Goal: Information Seeking & Learning: Learn about a topic

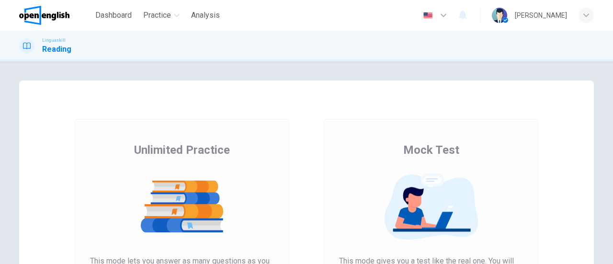
click at [213, 174] on img at bounding box center [182, 206] width 184 height 67
click at [204, 202] on img at bounding box center [182, 206] width 184 height 67
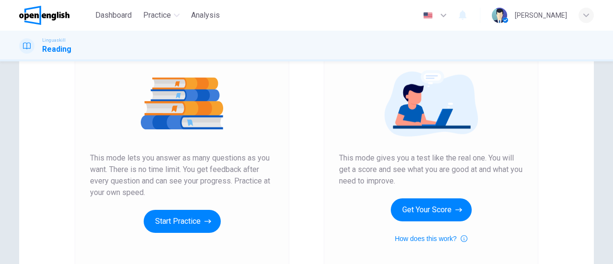
scroll to position [109, 0]
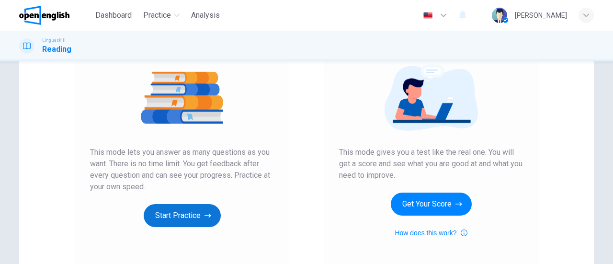
click at [171, 216] on button "Start Practice" at bounding box center [182, 215] width 77 height 23
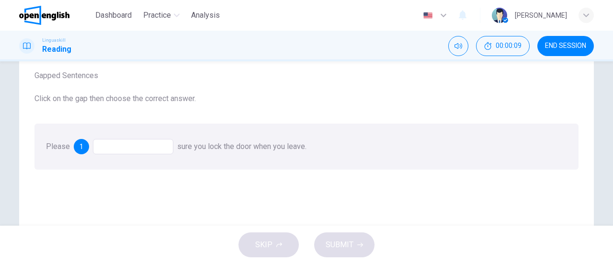
scroll to position [51, 0]
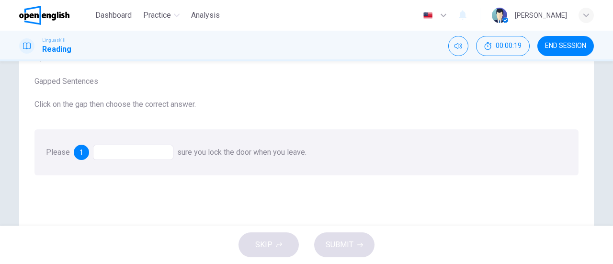
click at [127, 150] on div at bounding box center [133, 152] width 80 height 15
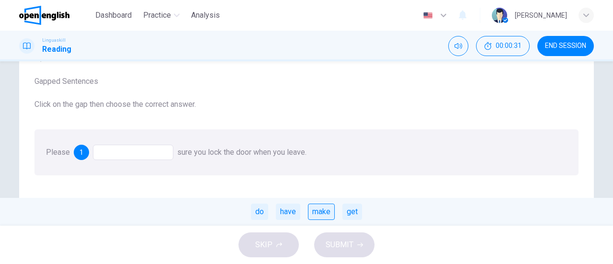
click at [321, 215] on div "make" at bounding box center [321, 211] width 27 height 16
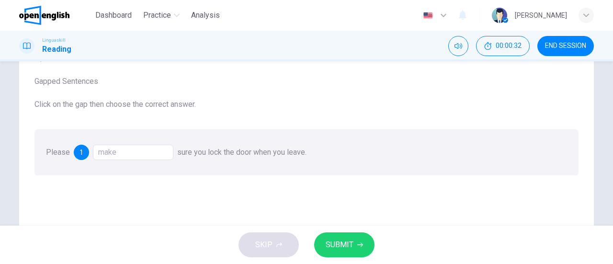
click at [337, 247] on span "SUBMIT" at bounding box center [339, 244] width 28 height 13
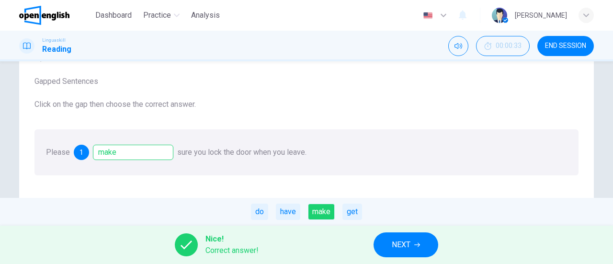
click at [403, 243] on span "NEXT" at bounding box center [401, 244] width 19 height 13
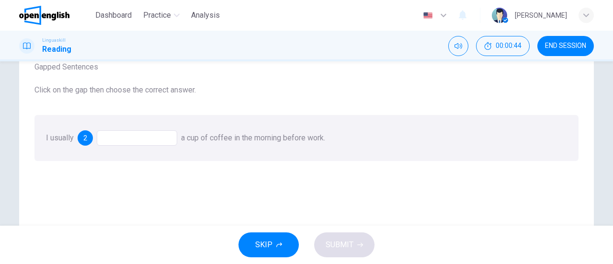
scroll to position [71, 0]
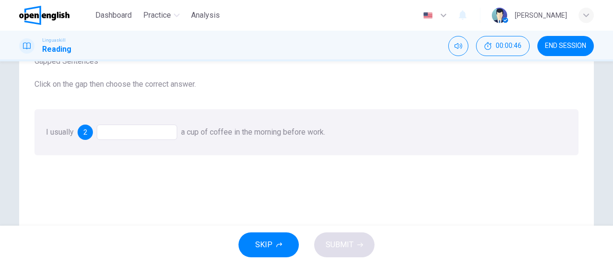
click at [146, 135] on div at bounding box center [137, 131] width 80 height 15
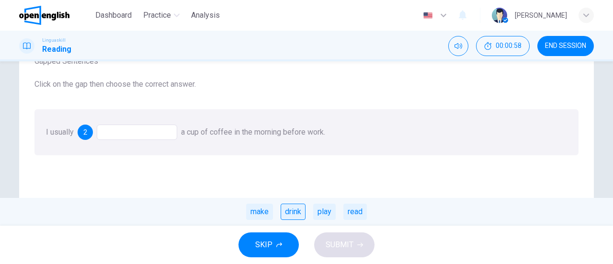
click at [300, 216] on div "drink" at bounding box center [292, 211] width 25 height 16
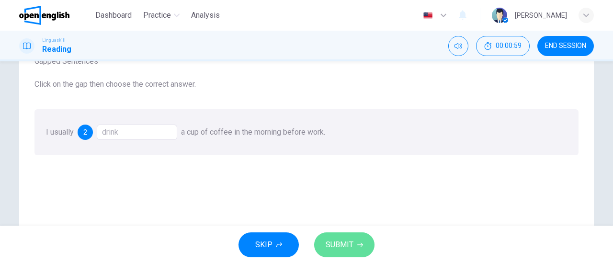
click at [346, 239] on span "SUBMIT" at bounding box center [339, 244] width 28 height 13
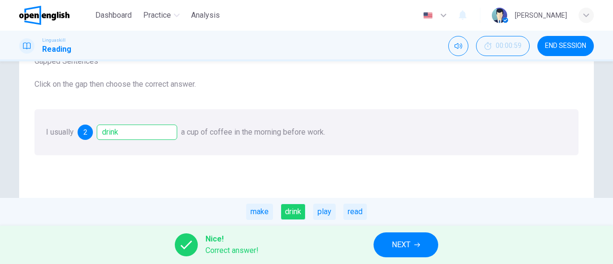
click at [416, 243] on icon "button" at bounding box center [417, 245] width 6 height 6
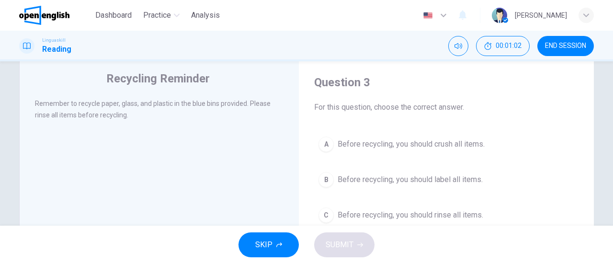
scroll to position [27, 0]
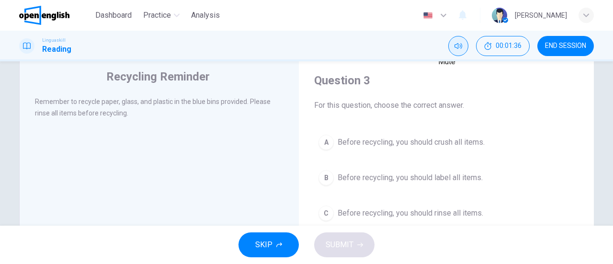
click at [457, 46] on icon "Mute" at bounding box center [458, 46] width 8 height 8
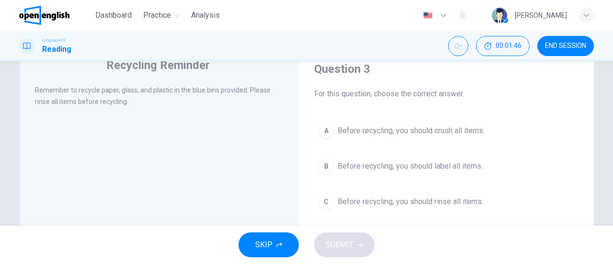
scroll to position [40, 0]
click at [400, 197] on span "Before recycling, you should rinse all items." at bounding box center [410, 199] width 146 height 11
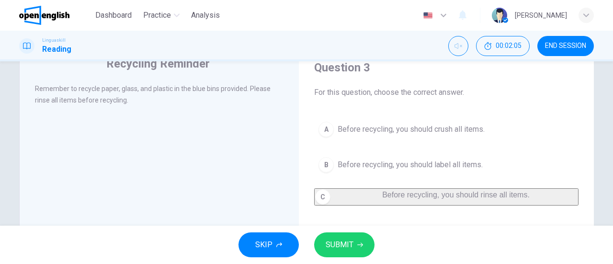
click at [353, 244] on button "SUBMIT" at bounding box center [344, 244] width 60 height 25
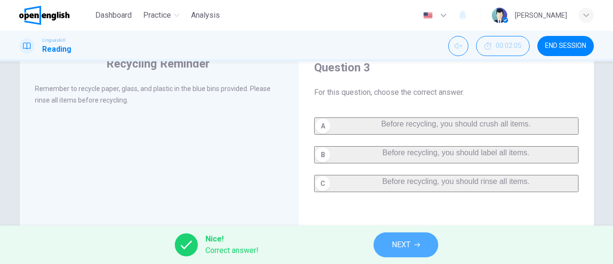
click at [411, 247] on button "NEXT" at bounding box center [405, 244] width 65 height 25
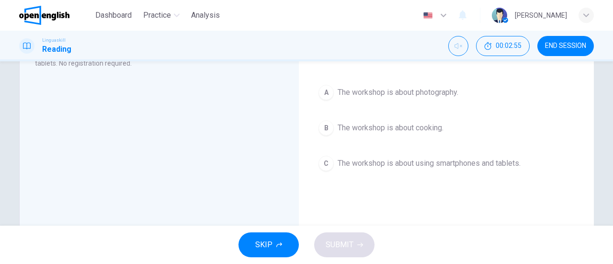
scroll to position [79, 0]
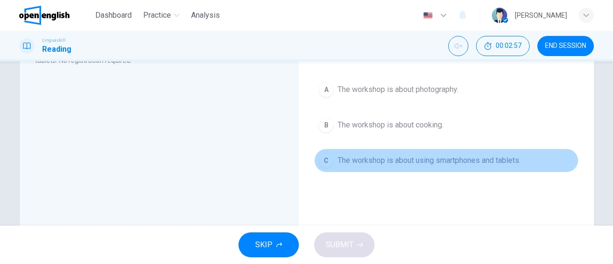
click at [372, 160] on span "The workshop is about using smartphones and tablets." at bounding box center [428, 160] width 183 height 11
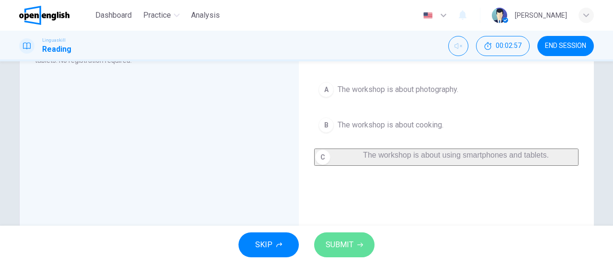
click at [351, 251] on button "SUBMIT" at bounding box center [344, 244] width 60 height 25
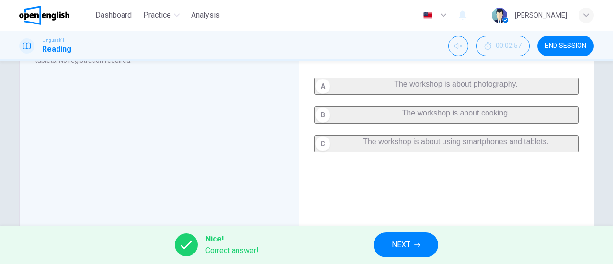
click at [405, 247] on span "NEXT" at bounding box center [401, 244] width 19 height 13
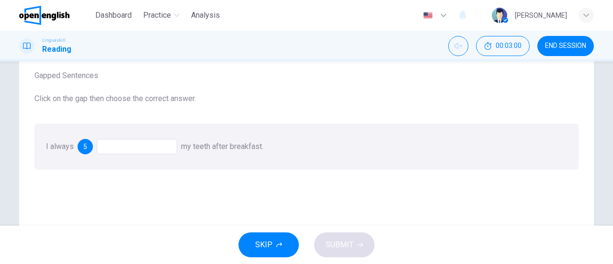
scroll to position [64, 0]
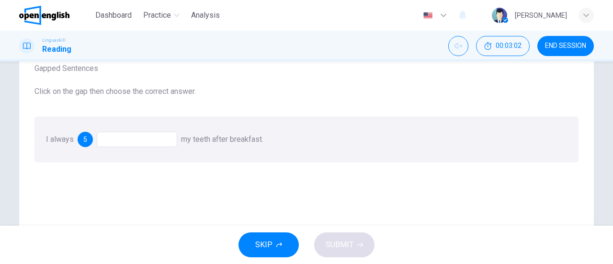
click at [158, 139] on div at bounding box center [137, 139] width 80 height 15
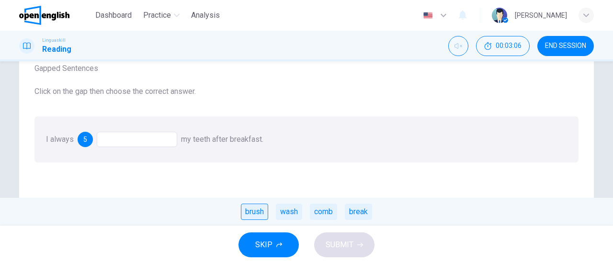
click at [253, 215] on div "brush" at bounding box center [254, 211] width 27 height 16
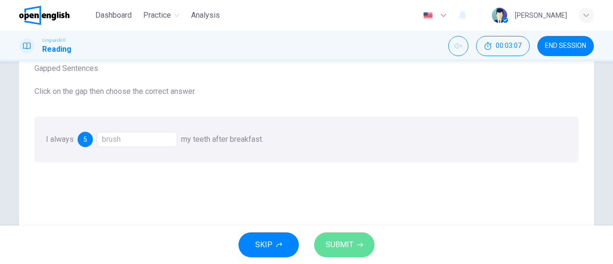
click at [338, 243] on span "SUBMIT" at bounding box center [339, 244] width 28 height 13
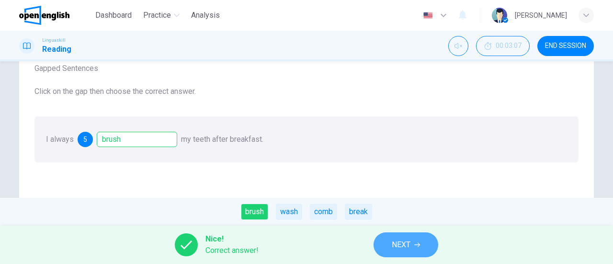
click at [400, 249] on span "NEXT" at bounding box center [401, 244] width 19 height 13
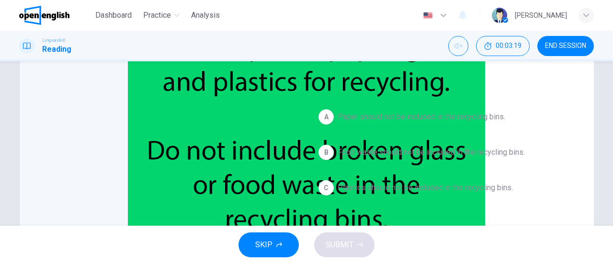
scroll to position [58, 0]
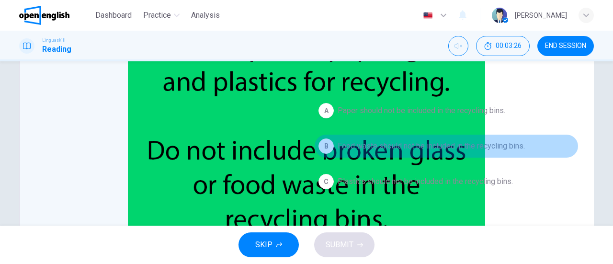
click at [516, 144] on span "Food waste should not be included in the recycling bins." at bounding box center [430, 145] width 187 height 11
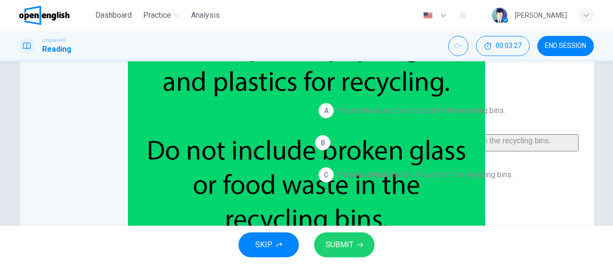
click at [343, 255] on button "SUBMIT" at bounding box center [344, 244] width 60 height 25
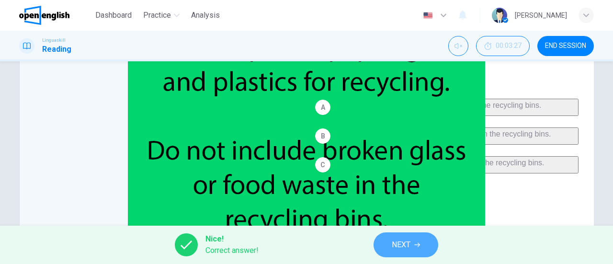
click at [412, 245] on button "NEXT" at bounding box center [405, 244] width 65 height 25
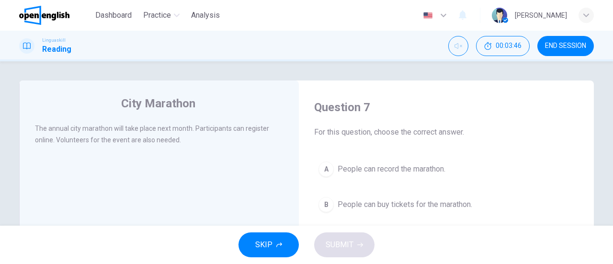
drag, startPoint x: 607, startPoint y: 121, endPoint x: 608, endPoint y: 134, distance: 12.5
click at [608, 134] on div "City Marathon The annual city marathon will take place next month. Participants…" at bounding box center [306, 143] width 613 height 164
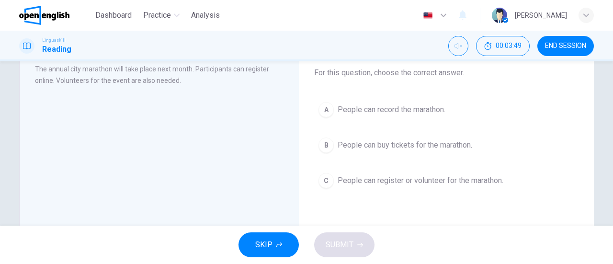
scroll to position [62, 0]
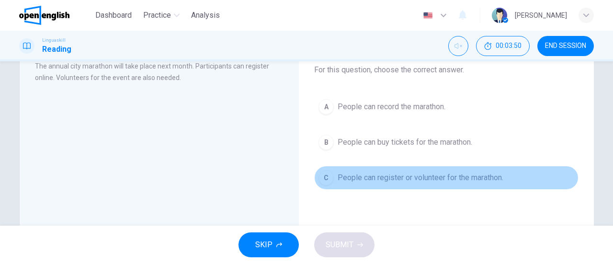
click at [466, 175] on span "People can register or volunteer for the marathon." at bounding box center [420, 177] width 166 height 11
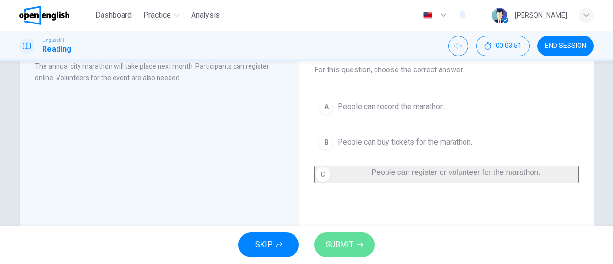
click at [345, 247] on span "SUBMIT" at bounding box center [339, 244] width 28 height 13
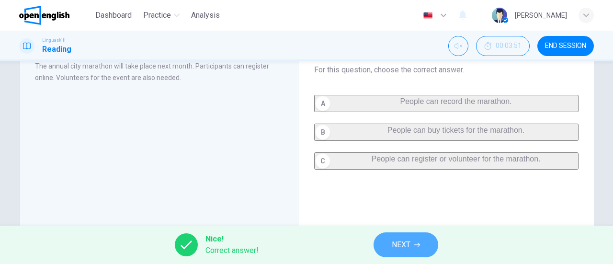
click at [390, 247] on button "NEXT" at bounding box center [405, 244] width 65 height 25
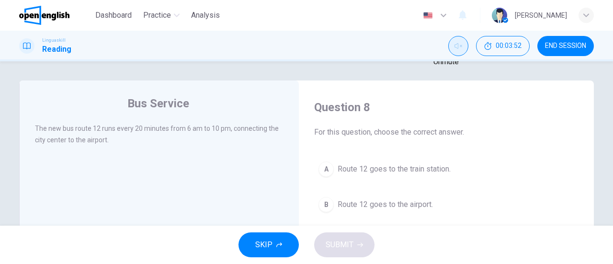
click at [459, 47] on icon "Unmute" at bounding box center [458, 46] width 8 height 8
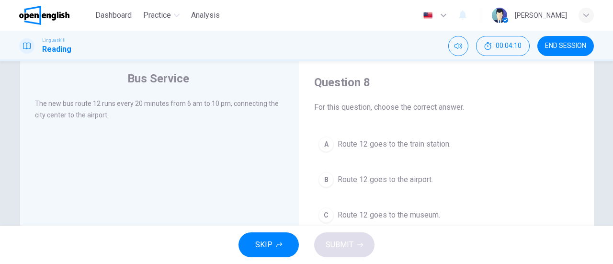
scroll to position [32, 0]
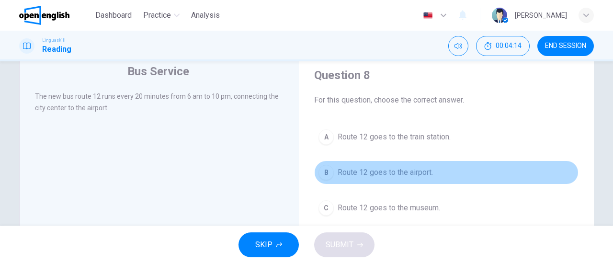
click at [408, 173] on span "Route 12 goes to the airport." at bounding box center [384, 172] width 95 height 11
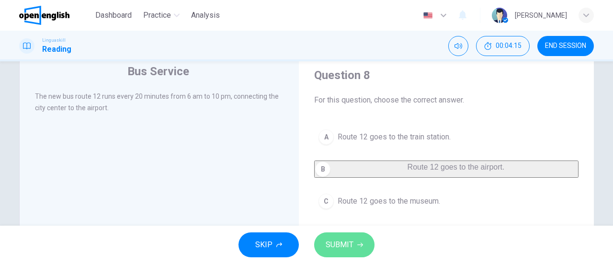
click at [358, 251] on button "SUBMIT" at bounding box center [344, 244] width 60 height 25
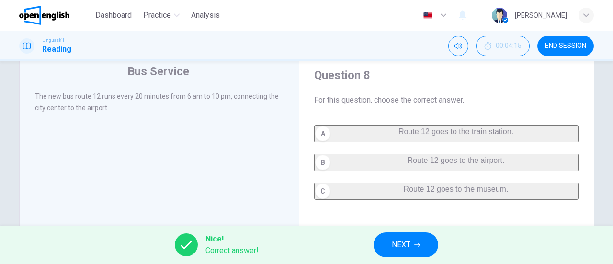
click at [387, 244] on button "NEXT" at bounding box center [405, 244] width 65 height 25
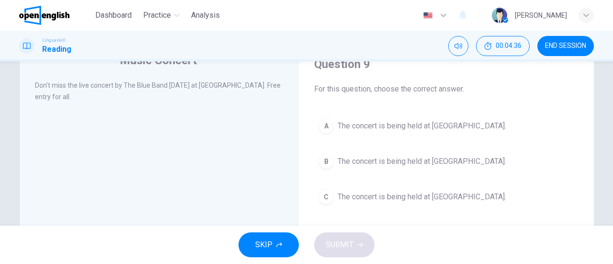
scroll to position [42, 0]
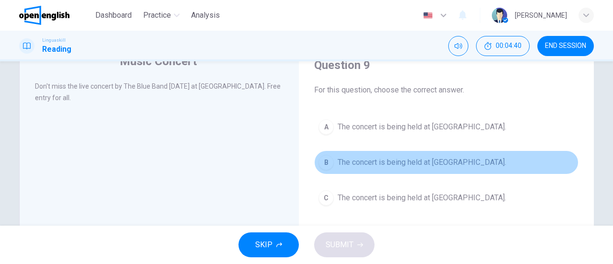
click at [520, 152] on button "B The concert is being held at [GEOGRAPHIC_DATA]." at bounding box center [446, 162] width 264 height 24
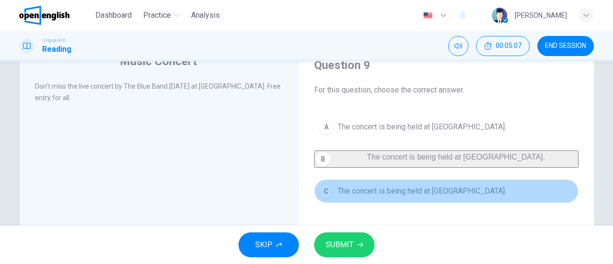
click at [463, 196] on button "C The concert is being held at [GEOGRAPHIC_DATA]." at bounding box center [446, 191] width 264 height 24
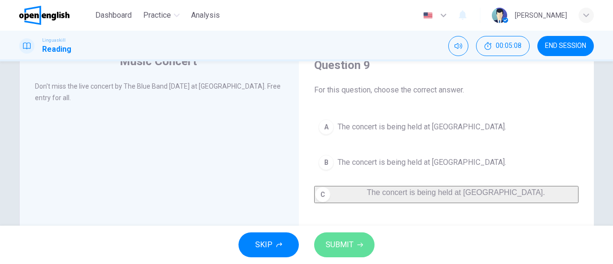
click at [342, 246] on span "SUBMIT" at bounding box center [339, 244] width 28 height 13
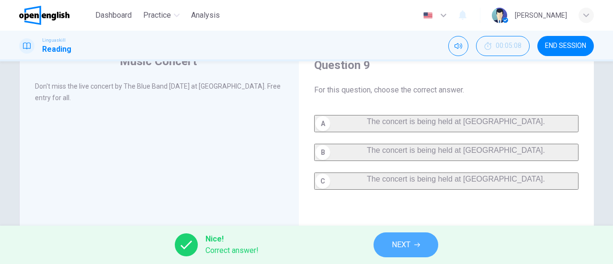
click at [409, 249] on span "NEXT" at bounding box center [401, 244] width 19 height 13
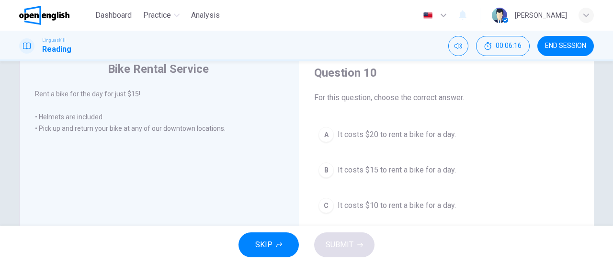
scroll to position [39, 0]
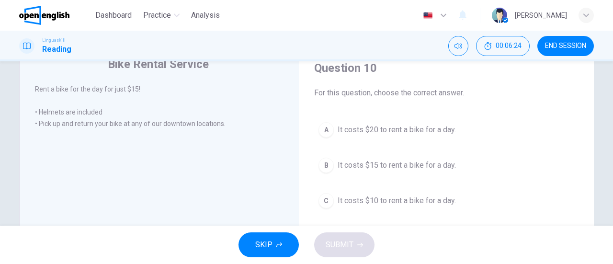
click at [457, 160] on button "B It costs $15 to rent a bike for a day." at bounding box center [446, 165] width 264 height 24
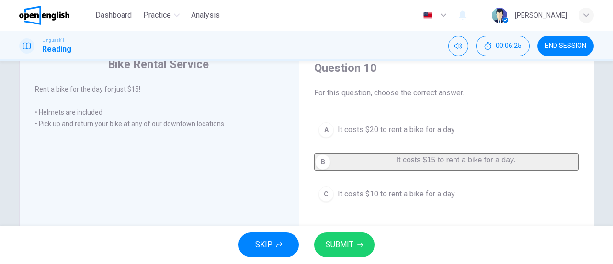
click at [347, 243] on span "SUBMIT" at bounding box center [339, 244] width 28 height 13
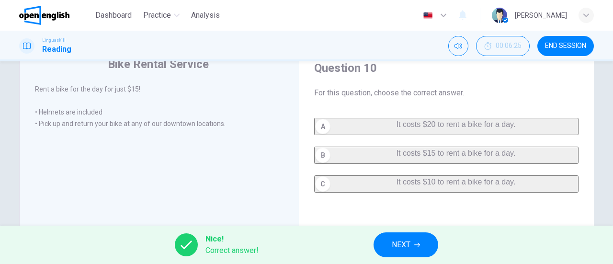
click at [405, 249] on span "NEXT" at bounding box center [401, 244] width 19 height 13
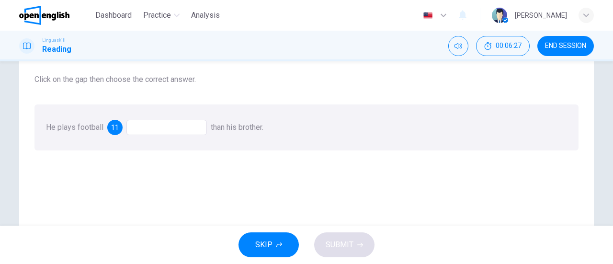
scroll to position [81, 0]
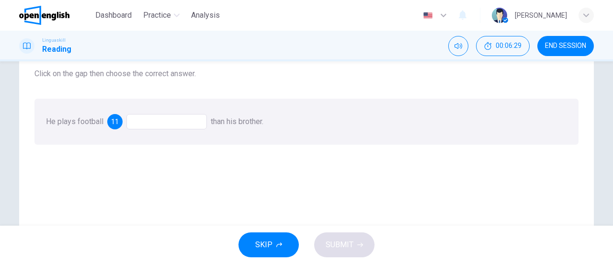
click at [187, 122] on div at bounding box center [166, 121] width 80 height 15
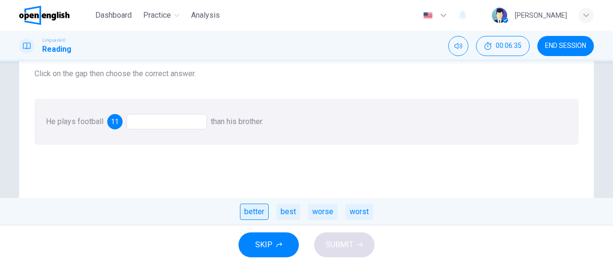
click at [257, 216] on div "better" at bounding box center [254, 211] width 29 height 16
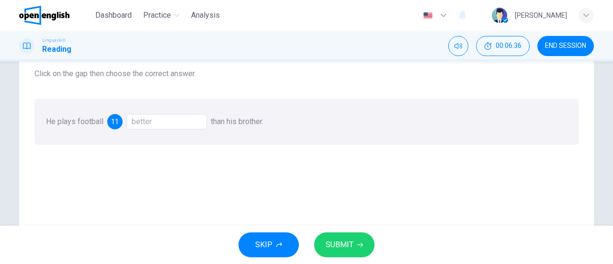
click at [341, 248] on span "SUBMIT" at bounding box center [339, 244] width 28 height 13
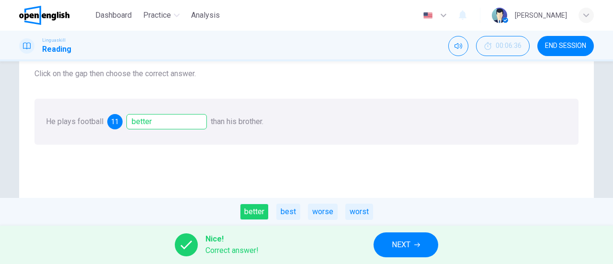
click at [403, 244] on span "NEXT" at bounding box center [401, 244] width 19 height 13
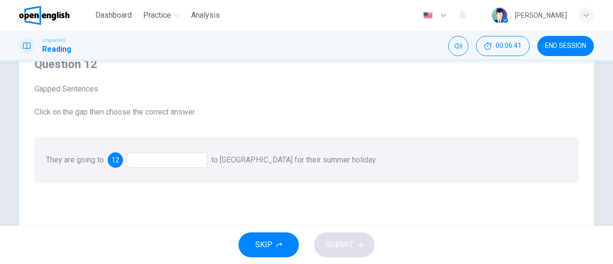
scroll to position [44, 0]
click at [151, 163] on div at bounding box center [167, 159] width 80 height 15
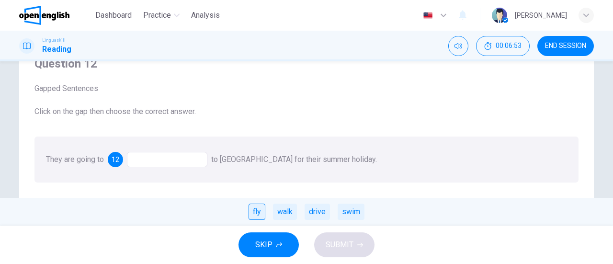
click at [260, 213] on div "fly" at bounding box center [256, 211] width 17 height 16
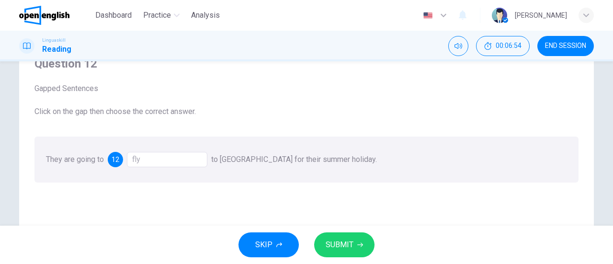
click at [351, 245] on span "SUBMIT" at bounding box center [339, 244] width 28 height 13
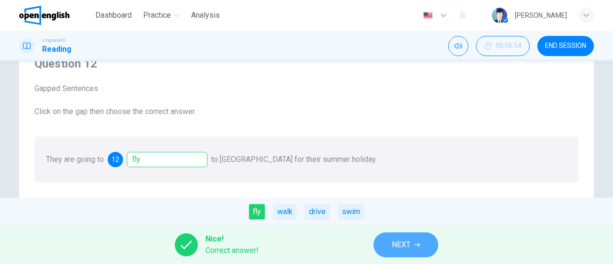
click at [404, 245] on span "NEXT" at bounding box center [401, 244] width 19 height 13
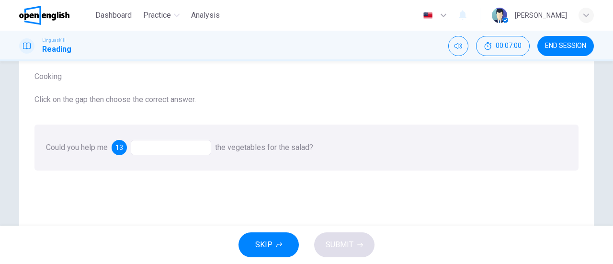
scroll to position [64, 0]
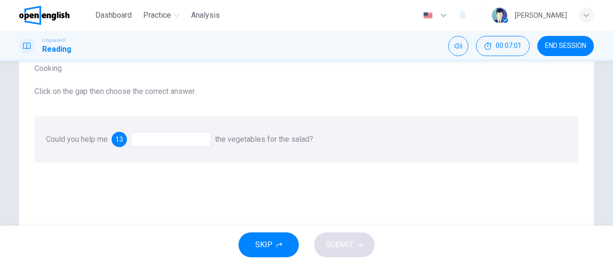
click at [170, 140] on div at bounding box center [171, 139] width 80 height 15
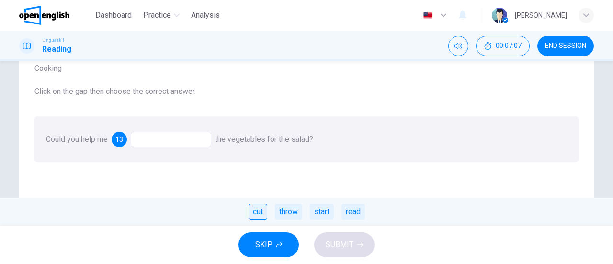
click at [256, 212] on div "cut" at bounding box center [257, 211] width 19 height 16
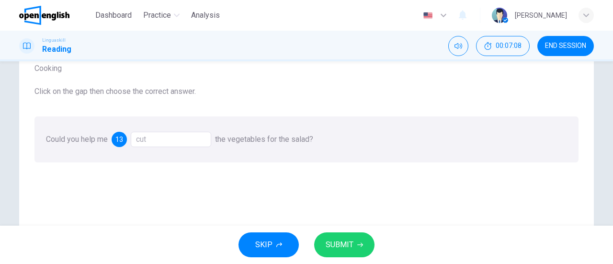
click at [342, 248] on span "SUBMIT" at bounding box center [339, 244] width 28 height 13
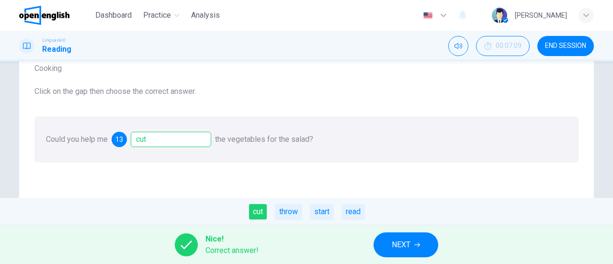
click at [409, 248] on span "NEXT" at bounding box center [401, 244] width 19 height 13
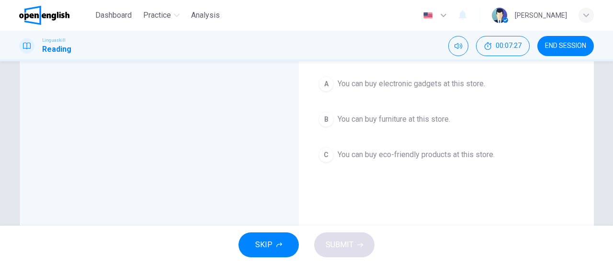
scroll to position [87, 0]
click at [450, 151] on span "You can buy eco-friendly products at this store." at bounding box center [415, 152] width 157 height 11
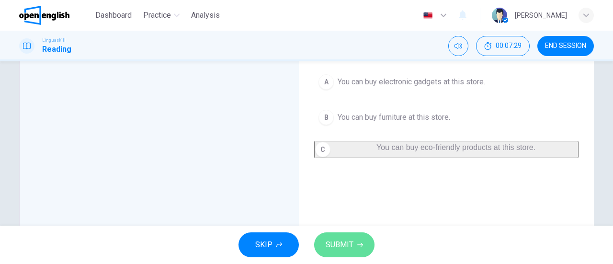
click at [363, 249] on button "SUBMIT" at bounding box center [344, 244] width 60 height 25
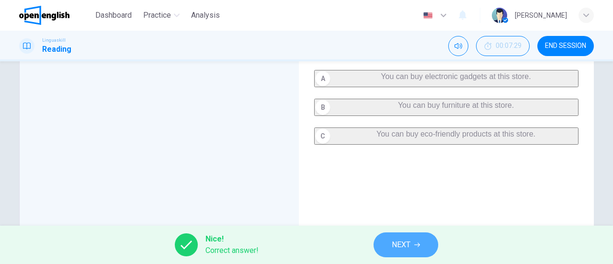
click at [413, 246] on button "NEXT" at bounding box center [405, 244] width 65 height 25
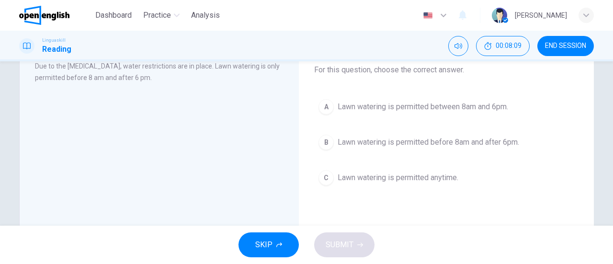
scroll to position [65, 0]
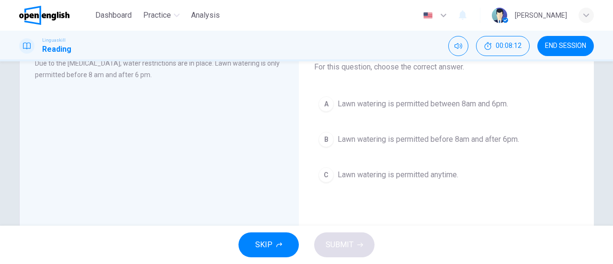
click at [503, 139] on span "Lawn watering is permitted before 8am and after 6pm." at bounding box center [427, 139] width 181 height 11
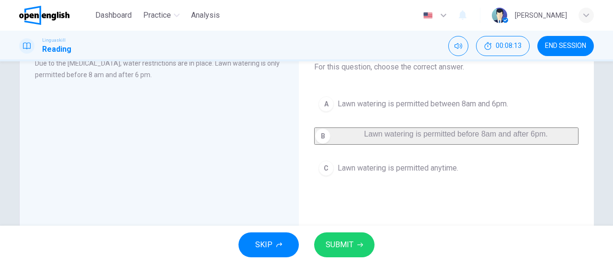
click at [349, 243] on span "SUBMIT" at bounding box center [339, 244] width 28 height 13
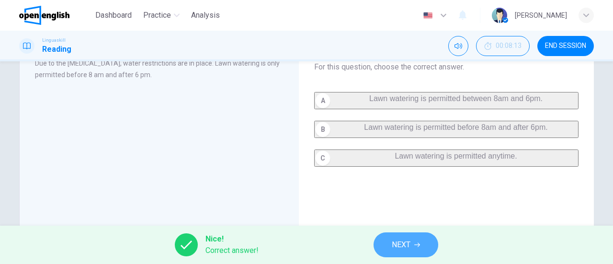
click at [401, 241] on span "NEXT" at bounding box center [401, 244] width 19 height 13
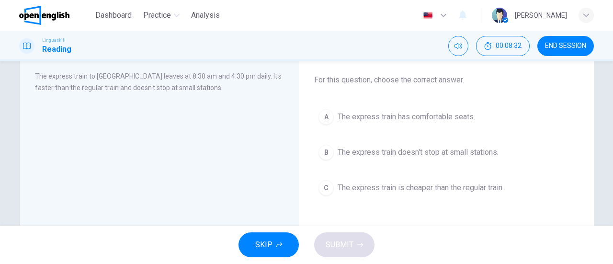
scroll to position [55, 0]
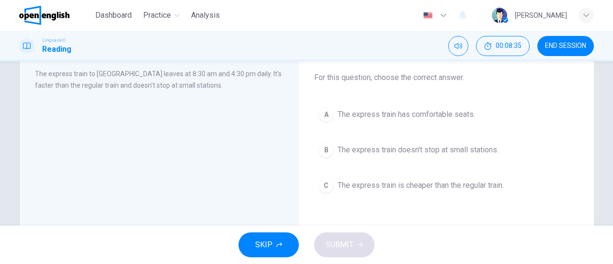
click at [462, 151] on span "The express train doesn't stop at small stations." at bounding box center [417, 149] width 161 height 11
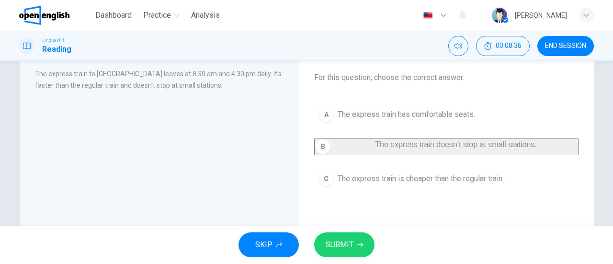
click at [336, 243] on span "SUBMIT" at bounding box center [339, 244] width 28 height 13
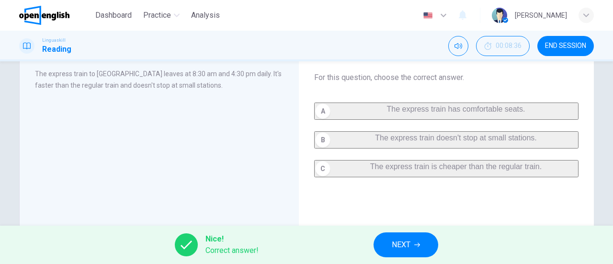
click at [400, 241] on span "NEXT" at bounding box center [401, 244] width 19 height 13
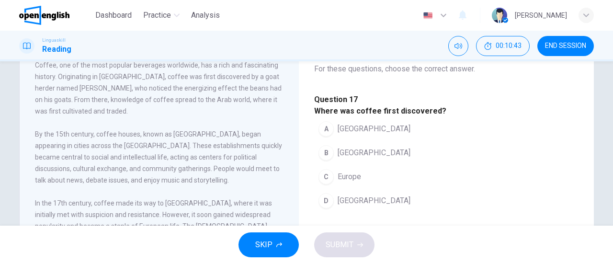
scroll to position [64, 0]
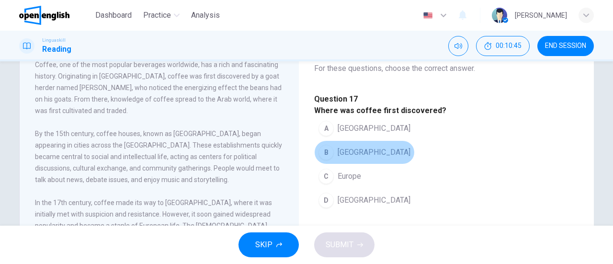
click at [357, 158] on span "[GEOGRAPHIC_DATA]" at bounding box center [373, 151] width 73 height 11
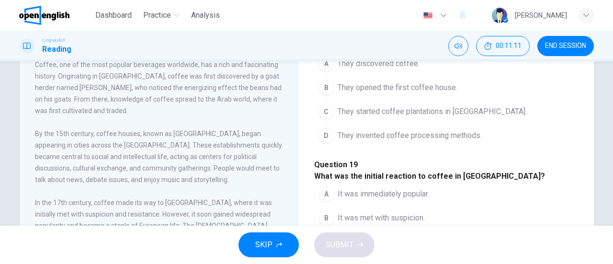
scroll to position [192, 0]
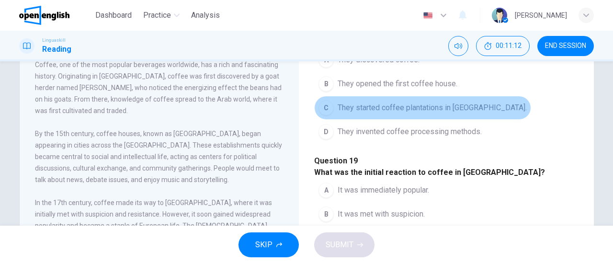
click at [465, 113] on span "They started coffee plantations in [GEOGRAPHIC_DATA]." at bounding box center [431, 107] width 189 height 11
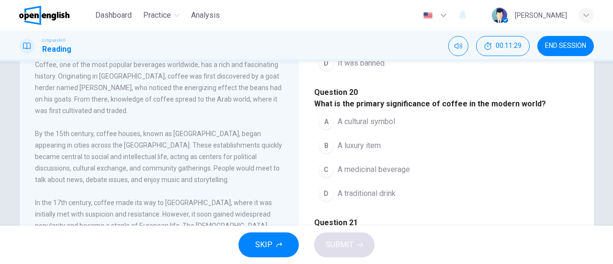
scroll to position [387, 0]
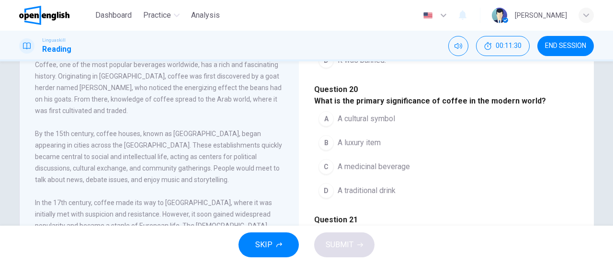
click at [429, 24] on button "B It was met with suspicion." at bounding box center [371, 12] width 115 height 24
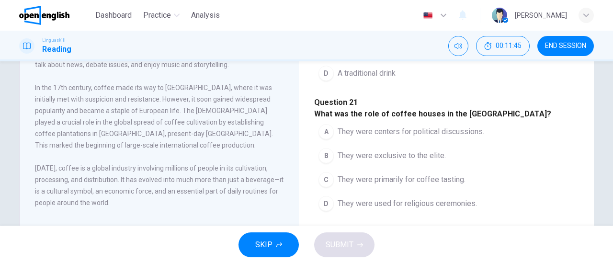
scroll to position [433, 0]
click at [399, 13] on button "A A cultural symbol" at bounding box center [356, 1] width 85 height 24
click at [484, 124] on button "A They were centers for political discussions." at bounding box center [401, 132] width 174 height 24
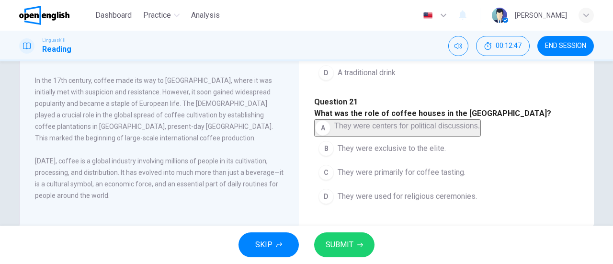
scroll to position [207, 0]
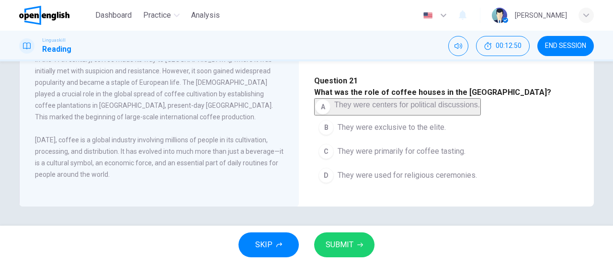
click at [352, 244] on span "SUBMIT" at bounding box center [339, 244] width 28 height 13
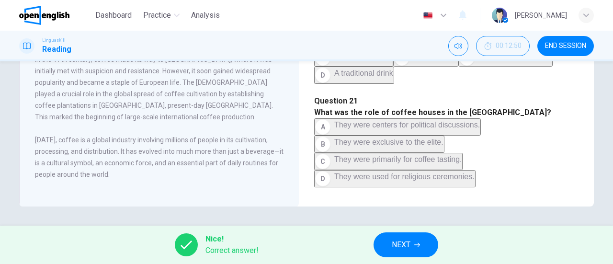
click at [416, 244] on icon "button" at bounding box center [417, 245] width 6 height 6
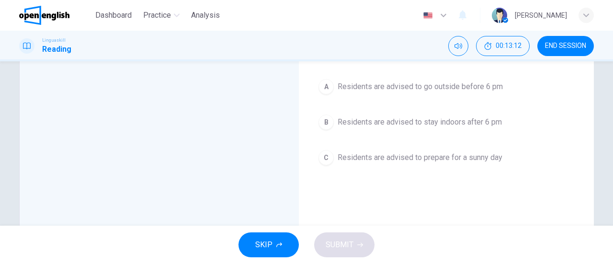
scroll to position [83, 0]
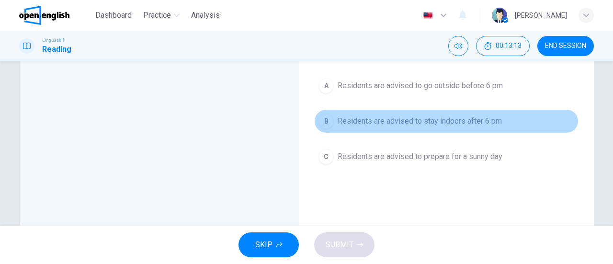
click at [474, 125] on span "Residents are advised to stay indoors after 6 pm" at bounding box center [419, 120] width 164 height 11
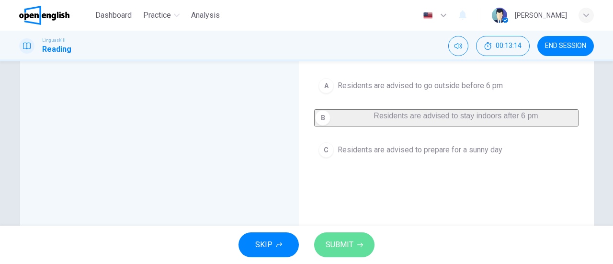
click at [357, 242] on icon "button" at bounding box center [360, 245] width 6 height 6
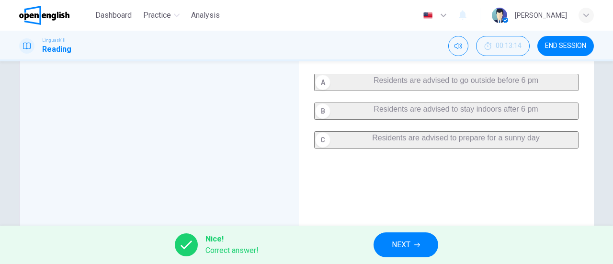
click at [396, 243] on span "NEXT" at bounding box center [401, 244] width 19 height 13
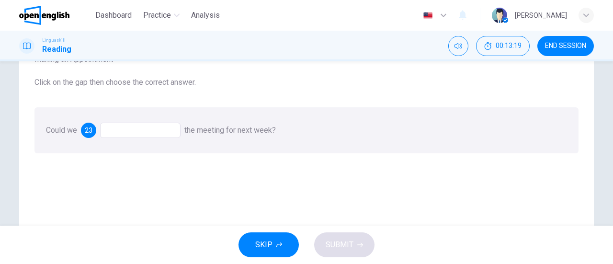
scroll to position [60, 0]
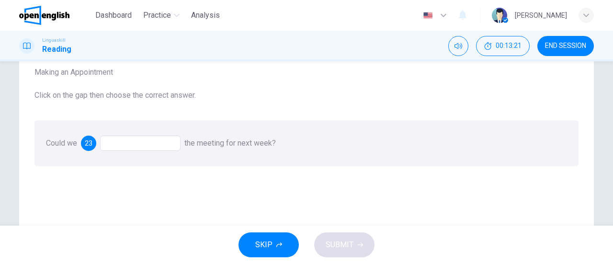
click at [149, 143] on div at bounding box center [140, 142] width 80 height 15
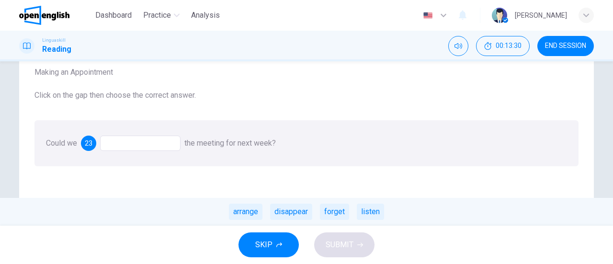
click at [248, 220] on div "arrange disappear forget listen" at bounding box center [306, 212] width 613 height 28
click at [246, 210] on div "arrange" at bounding box center [246, 211] width 34 height 16
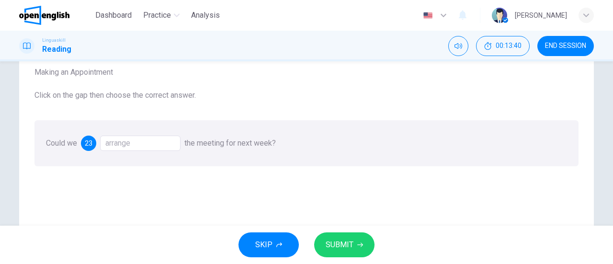
click at [340, 236] on button "SUBMIT" at bounding box center [344, 244] width 60 height 25
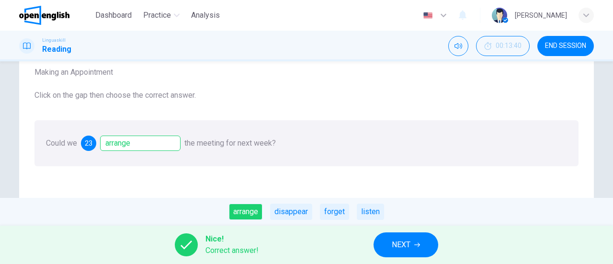
click at [400, 244] on span "NEXT" at bounding box center [401, 244] width 19 height 13
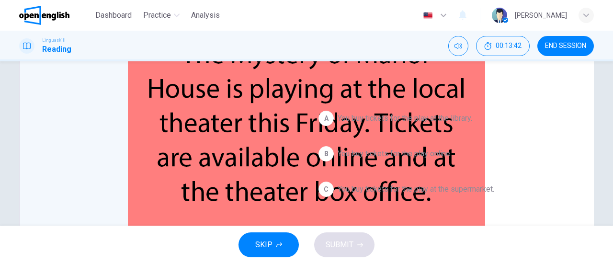
scroll to position [66, 0]
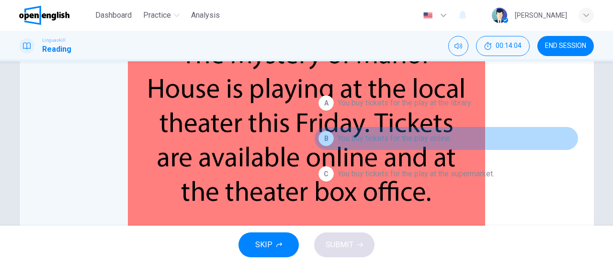
click at [530, 141] on button "B You buy tickets for the play online." at bounding box center [446, 138] width 264 height 24
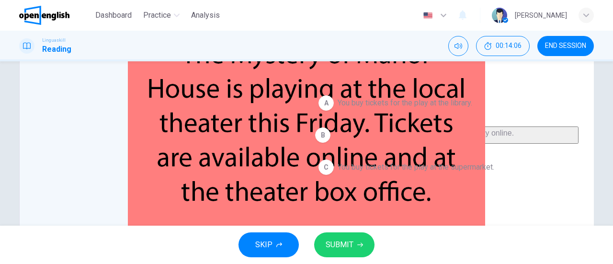
click at [363, 249] on button "SUBMIT" at bounding box center [344, 244] width 60 height 25
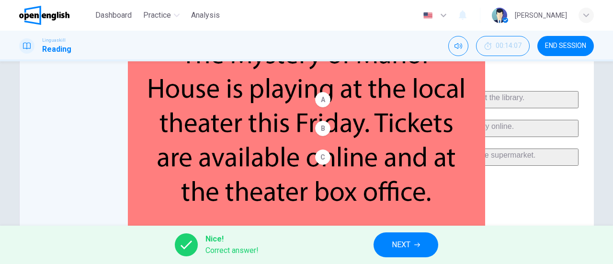
click at [405, 244] on span "NEXT" at bounding box center [401, 244] width 19 height 13
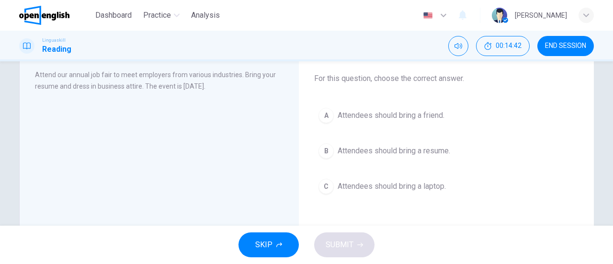
scroll to position [55, 0]
click at [439, 150] on span "Attendees should bring a resume." at bounding box center [393, 149] width 112 height 11
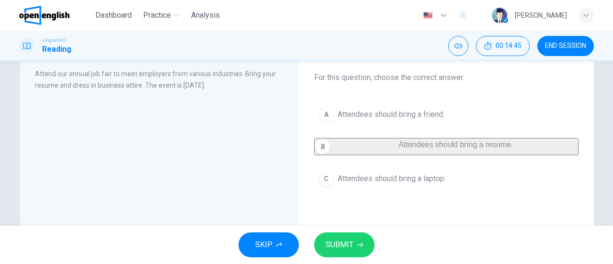
click at [359, 244] on icon "button" at bounding box center [360, 245] width 6 height 6
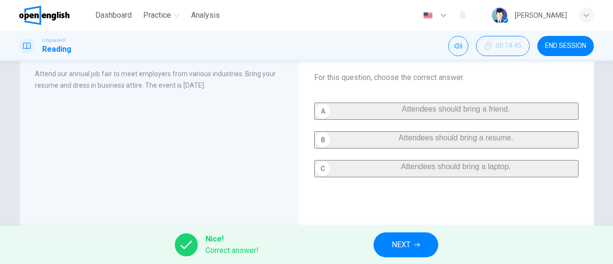
click at [400, 251] on button "NEXT" at bounding box center [405, 244] width 65 height 25
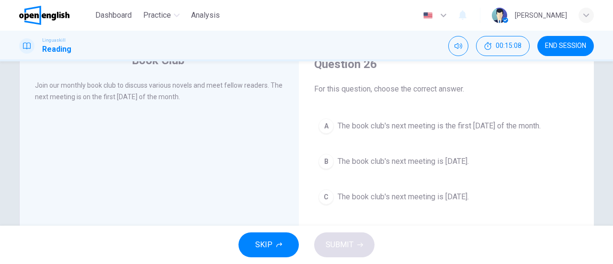
scroll to position [51, 0]
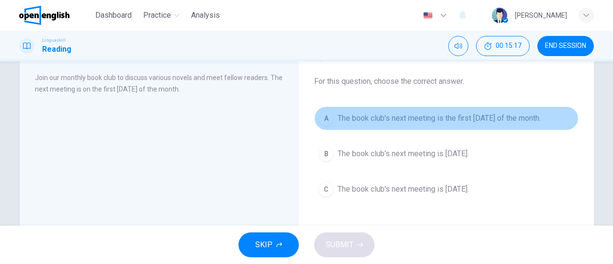
click at [518, 123] on span "The book club's next meeting is the first [DATE] of the month." at bounding box center [438, 117] width 203 height 11
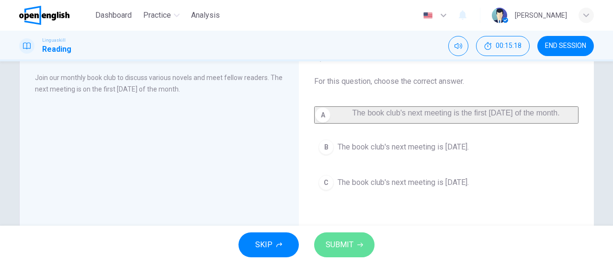
click at [353, 246] on button "SUBMIT" at bounding box center [344, 244] width 60 height 25
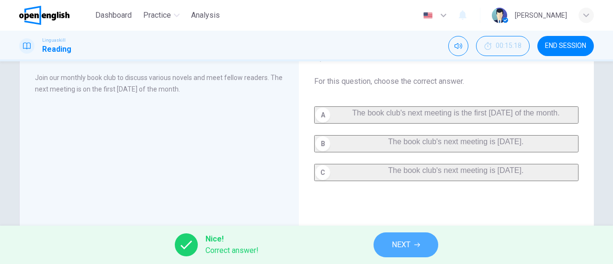
click at [396, 247] on span "NEXT" at bounding box center [401, 244] width 19 height 13
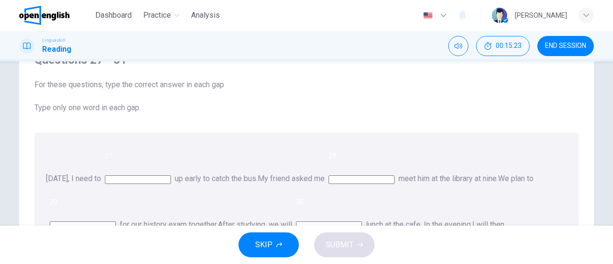
scroll to position [43, 0]
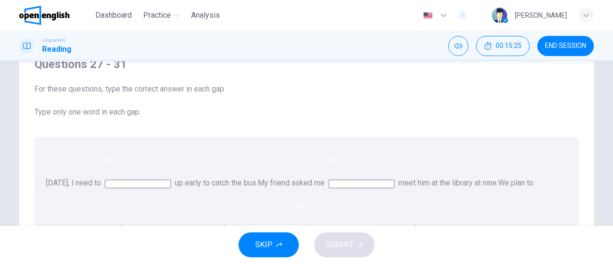
click at [171, 179] on input at bounding box center [138, 183] width 66 height 9
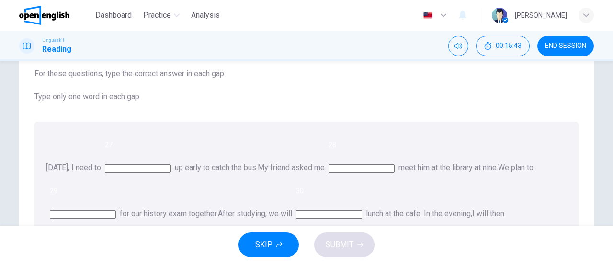
scroll to position [57, 0]
type input "****"
click at [394, 165] on input at bounding box center [361, 169] width 66 height 9
click at [116, 211] on input at bounding box center [83, 215] width 66 height 9
type input "***"
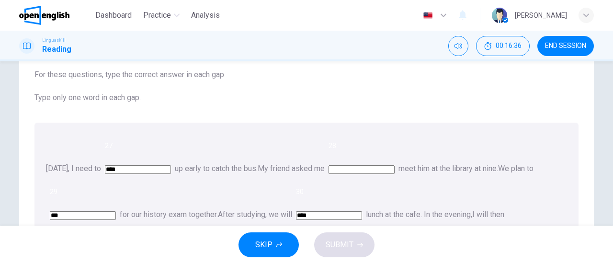
type input "****"
type input "**"
click at [116, 211] on input "***" at bounding box center [83, 215] width 66 height 9
type input "**"
click at [394, 165] on input at bounding box center [361, 169] width 66 height 9
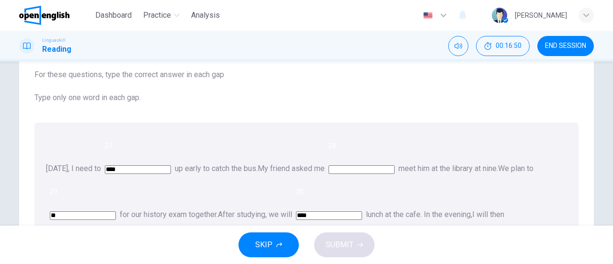
click at [394, 165] on input at bounding box center [361, 169] width 66 height 9
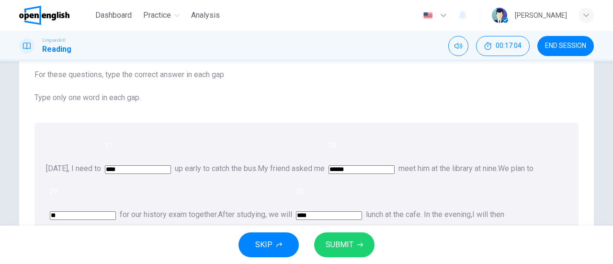
type input "******"
click at [350, 240] on span "SUBMIT" at bounding box center [339, 244] width 28 height 13
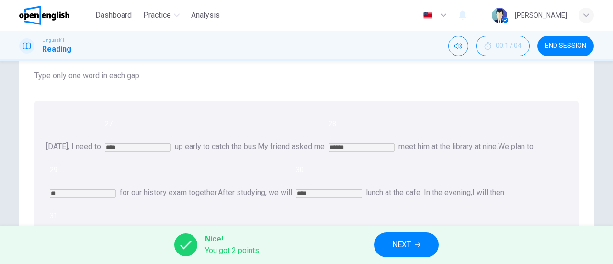
scroll to position [83, 0]
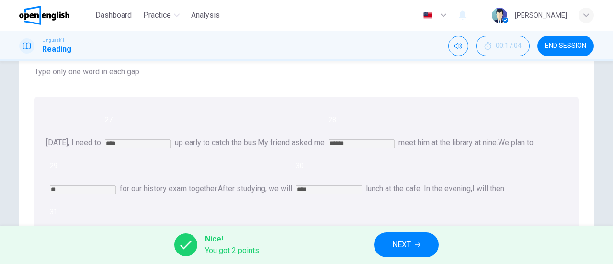
click at [404, 251] on button "NEXT" at bounding box center [406, 244] width 65 height 25
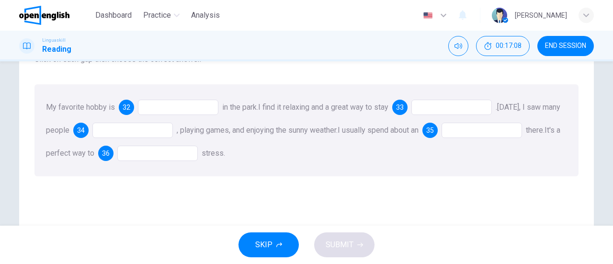
scroll to position [61, 0]
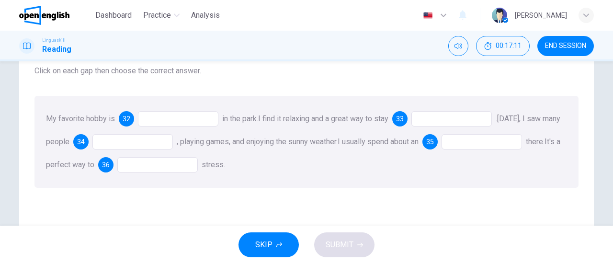
click at [188, 118] on div at bounding box center [178, 118] width 80 height 15
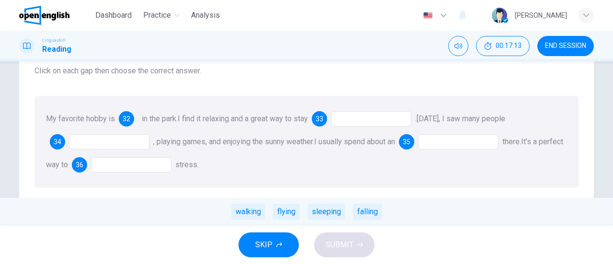
click at [138, 119] on div at bounding box center [138, 119] width 0 height 0
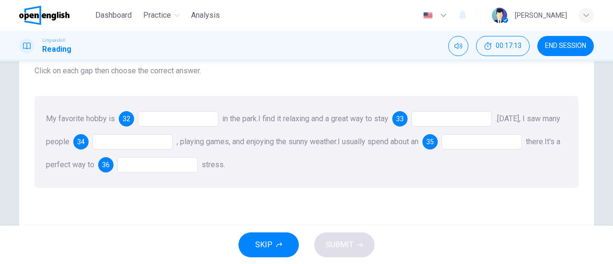
click at [171, 114] on div at bounding box center [178, 118] width 80 height 15
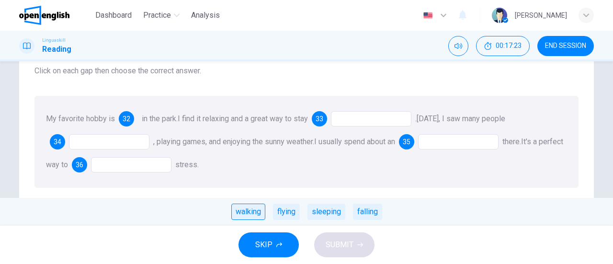
click at [248, 213] on div "walking" at bounding box center [248, 211] width 34 height 16
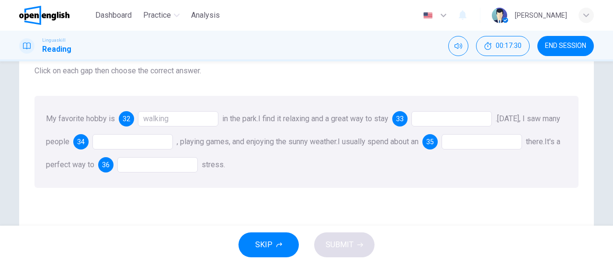
click at [182, 120] on div "walking" at bounding box center [178, 118] width 80 height 15
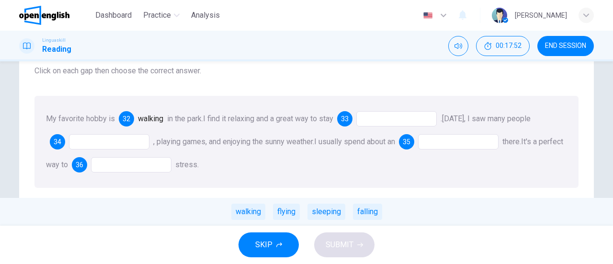
click at [437, 120] on div at bounding box center [396, 118] width 80 height 15
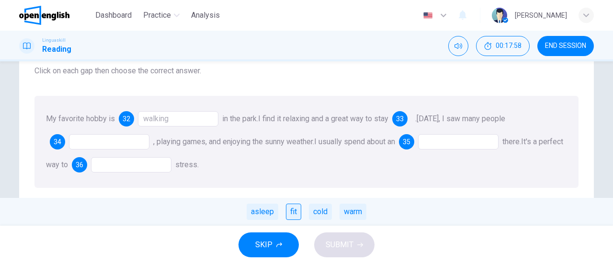
click at [296, 213] on div "fit" at bounding box center [293, 211] width 15 height 16
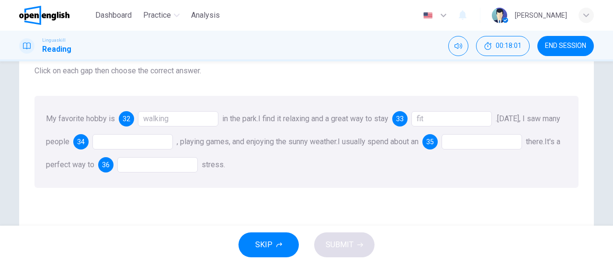
click at [168, 139] on div at bounding box center [132, 141] width 80 height 15
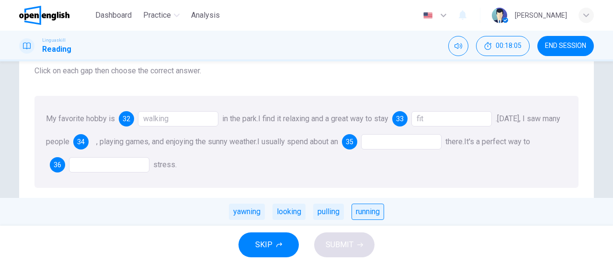
click at [367, 214] on div "running" at bounding box center [367, 211] width 33 height 16
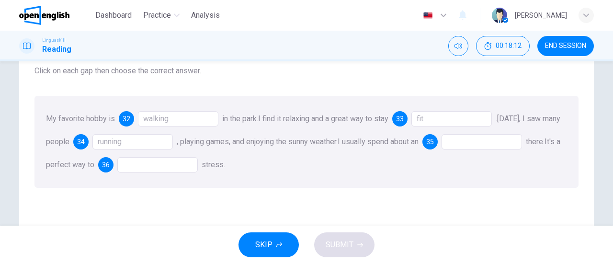
click at [498, 141] on div at bounding box center [481, 141] width 80 height 15
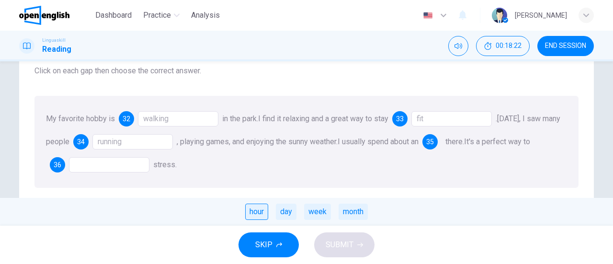
click at [252, 212] on div "hour" at bounding box center [256, 211] width 23 height 16
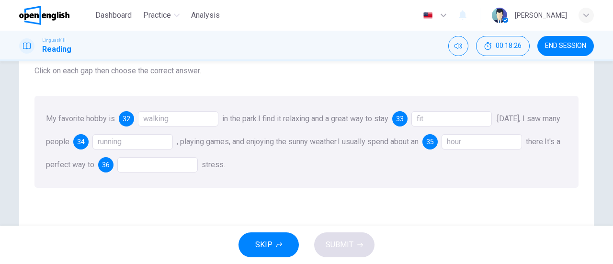
click at [197, 164] on div at bounding box center [157, 164] width 80 height 15
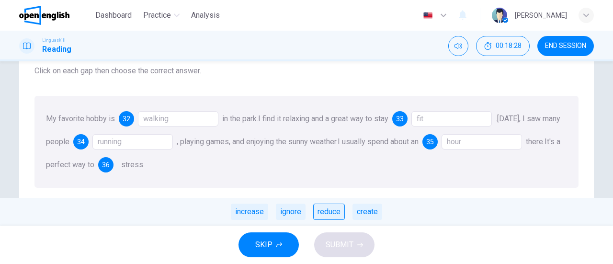
click at [327, 211] on div "reduce" at bounding box center [329, 211] width 32 height 16
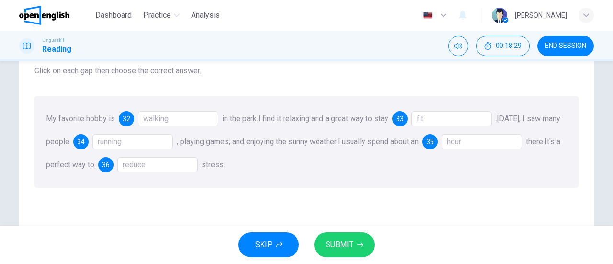
click at [354, 244] on button "SUBMIT" at bounding box center [344, 244] width 60 height 25
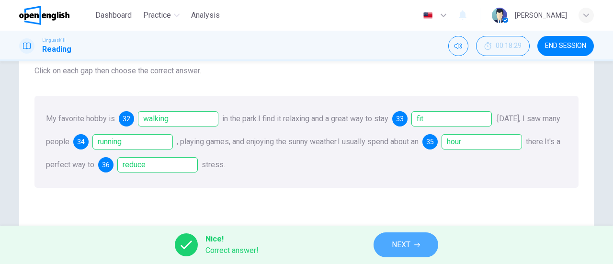
click at [410, 245] on span "NEXT" at bounding box center [401, 244] width 19 height 13
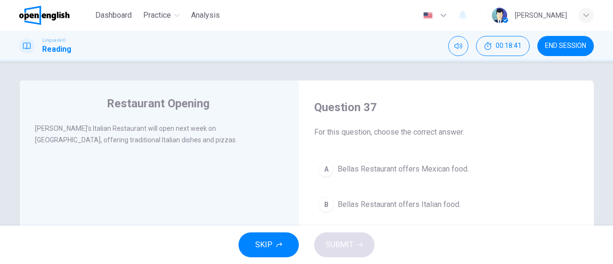
click at [473, 202] on button "B Bellas Restaurant offers Italian food." at bounding box center [446, 204] width 264 height 24
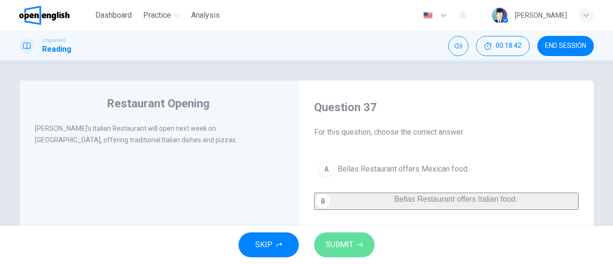
click at [355, 245] on button "SUBMIT" at bounding box center [344, 244] width 60 height 25
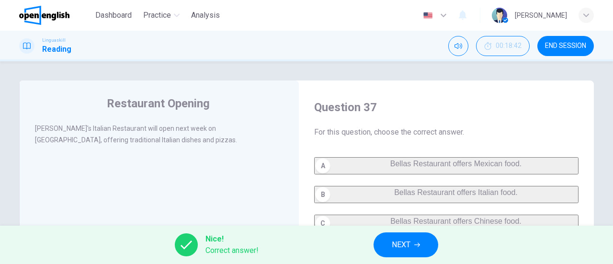
click at [419, 242] on icon "button" at bounding box center [417, 245] width 6 height 6
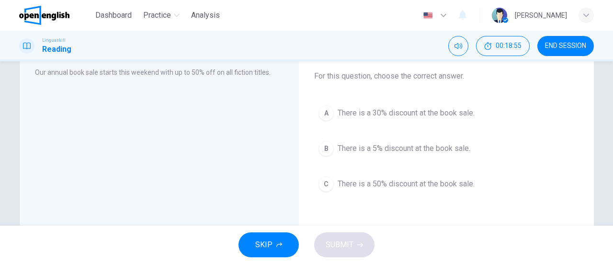
scroll to position [60, 0]
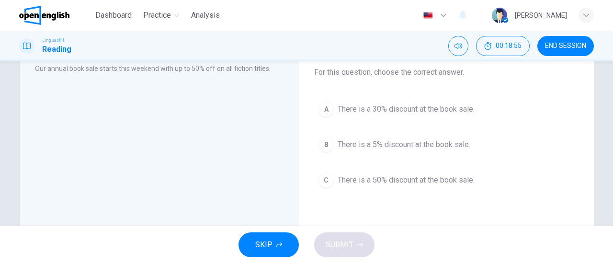
click at [434, 173] on button "C There is a 50% discount at the book sale." at bounding box center [446, 180] width 264 height 24
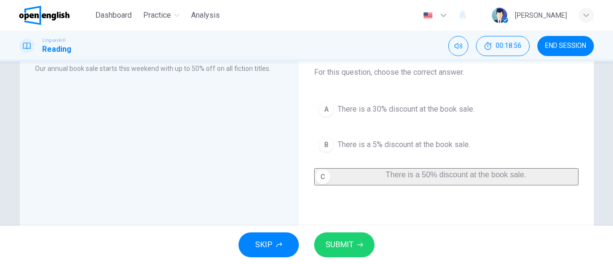
click at [337, 251] on button "SUBMIT" at bounding box center [344, 244] width 60 height 25
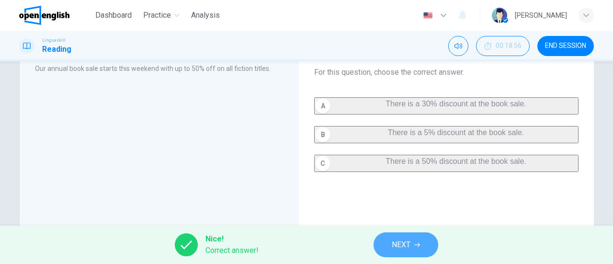
click at [409, 235] on button "NEXT" at bounding box center [405, 244] width 65 height 25
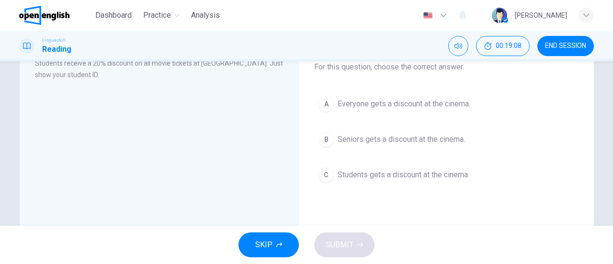
scroll to position [66, 0]
click at [429, 179] on button "C Students gets a discount at the cinema." at bounding box center [446, 174] width 264 height 24
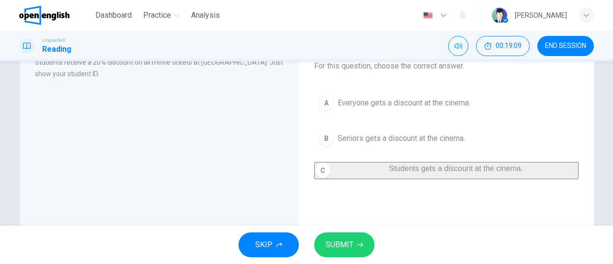
click at [350, 246] on span "SUBMIT" at bounding box center [339, 244] width 28 height 13
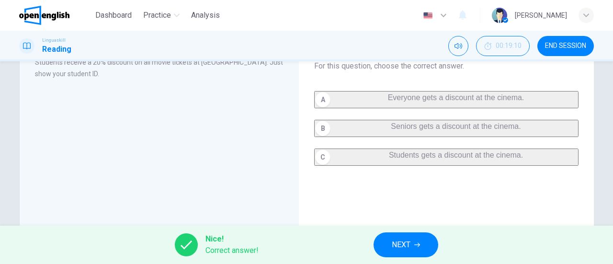
click at [430, 240] on button "NEXT" at bounding box center [405, 244] width 65 height 25
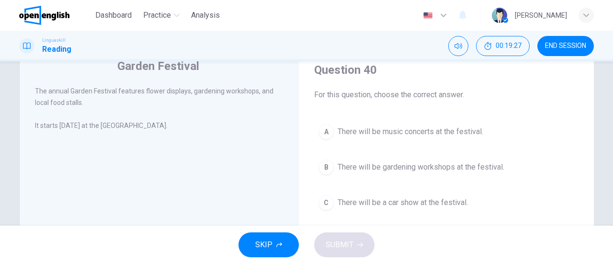
scroll to position [31, 0]
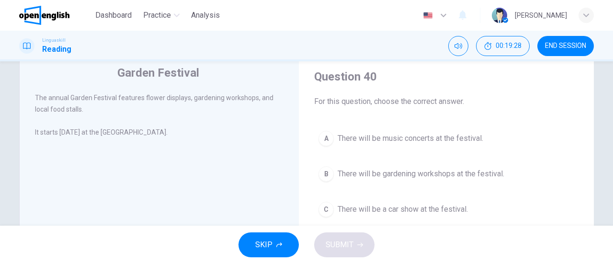
click at [478, 177] on span "There will be gardening workshops at the festival." at bounding box center [420, 173] width 167 height 11
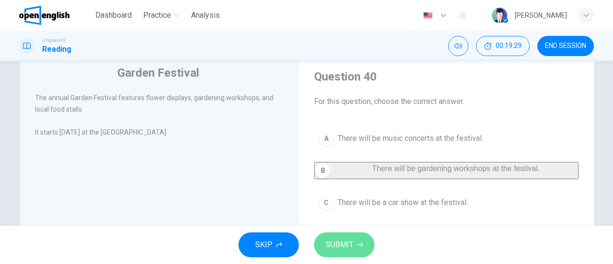
click at [355, 247] on button "SUBMIT" at bounding box center [344, 244] width 60 height 25
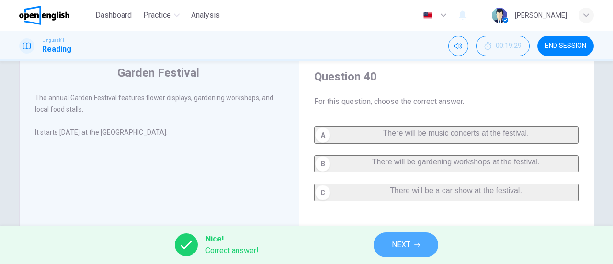
click at [407, 247] on span "NEXT" at bounding box center [401, 244] width 19 height 13
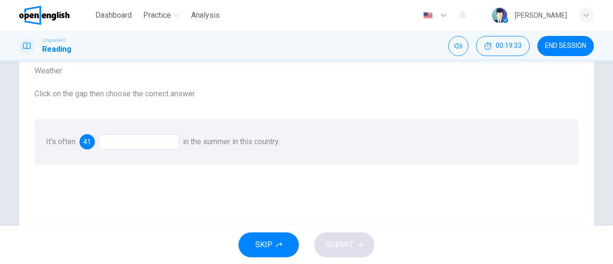
scroll to position [63, 0]
click at [168, 143] on div at bounding box center [139, 139] width 80 height 15
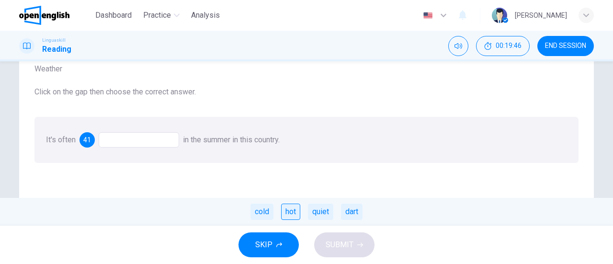
click at [291, 214] on div "hot" at bounding box center [290, 211] width 19 height 16
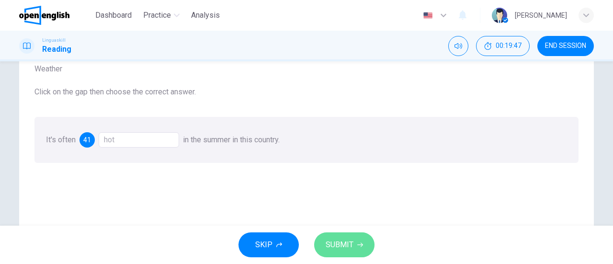
click at [349, 249] on span "SUBMIT" at bounding box center [339, 244] width 28 height 13
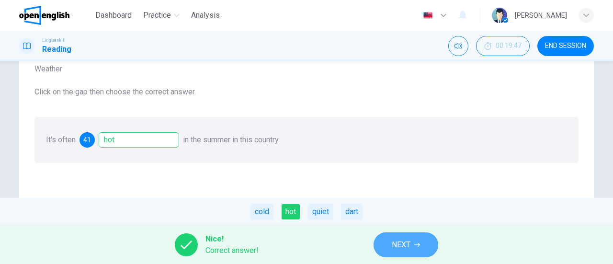
click at [405, 246] on span "NEXT" at bounding box center [401, 244] width 19 height 13
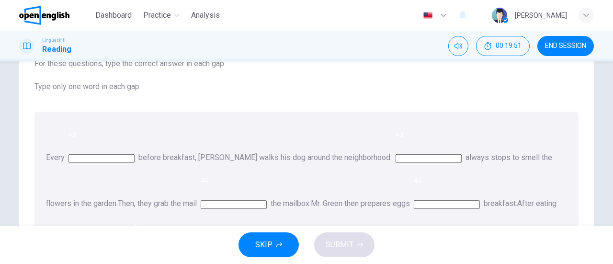
scroll to position [75, 0]
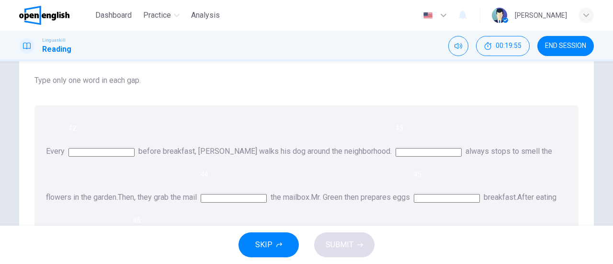
click at [135, 148] on input at bounding box center [101, 152] width 66 height 9
type input "***"
type input "*"
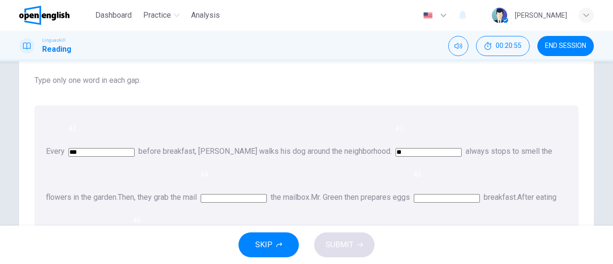
type input "**"
click at [267, 194] on input at bounding box center [234, 198] width 66 height 9
type input "*"
type input "**"
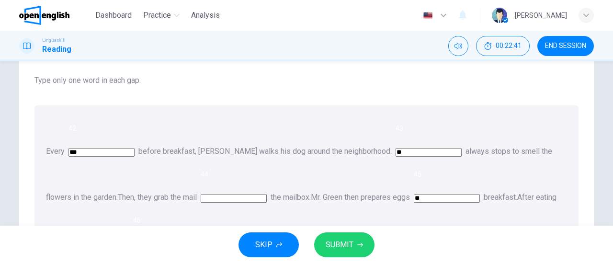
type input "**"
click at [353, 244] on button "SUBMIT" at bounding box center [344, 244] width 60 height 25
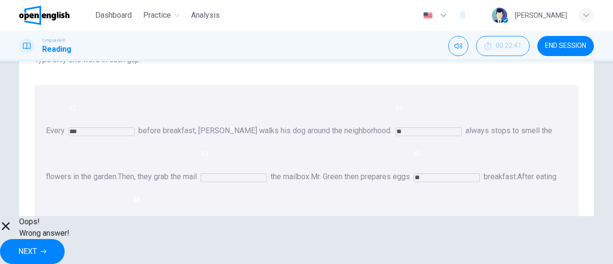
scroll to position [97, 0]
click at [37, 245] on span "NEXT" at bounding box center [27, 251] width 19 height 13
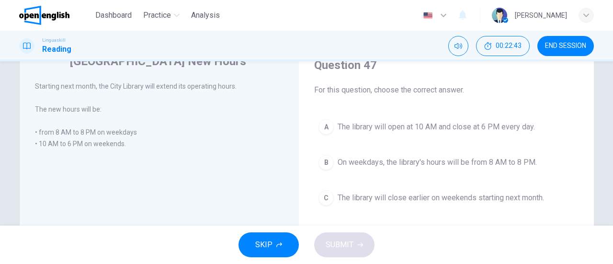
scroll to position [45, 0]
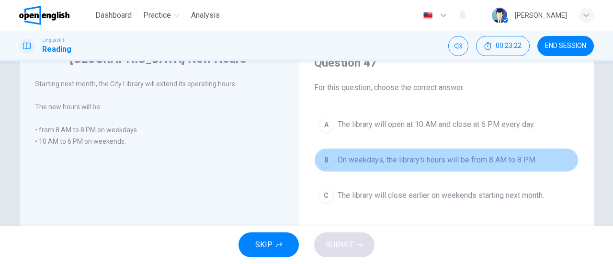
click at [511, 165] on span "On weekdays, the library's hours will be from 8 AM to 8 PM." at bounding box center [436, 159] width 199 height 11
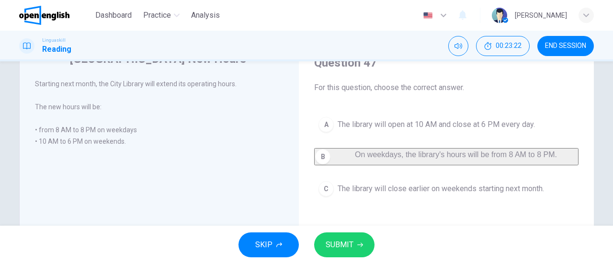
click at [358, 243] on icon "button" at bounding box center [360, 245] width 6 height 6
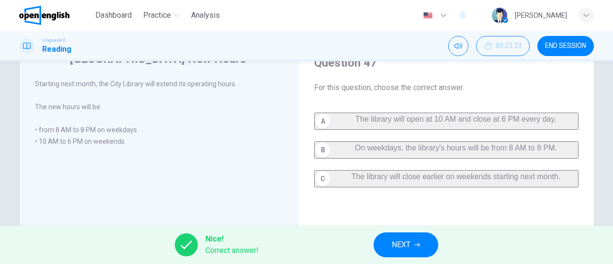
click at [405, 246] on span "NEXT" at bounding box center [401, 244] width 19 height 13
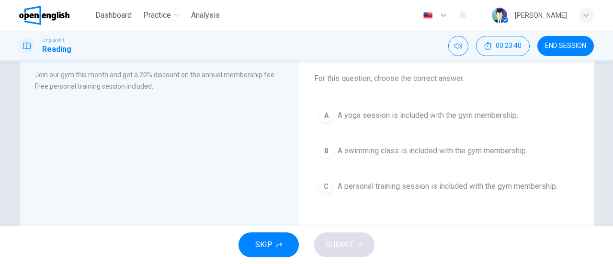
scroll to position [57, 0]
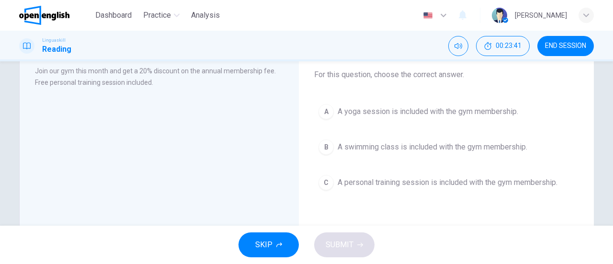
click at [494, 185] on span "A personal training session is included with the gym membership." at bounding box center [447, 182] width 220 height 11
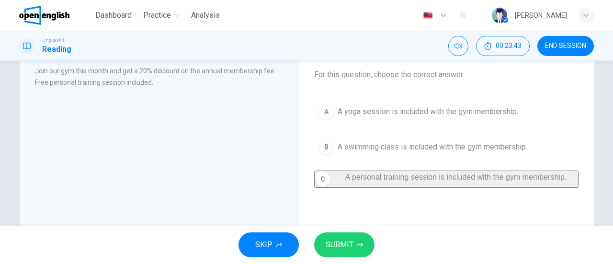
click at [348, 250] on span "SUBMIT" at bounding box center [339, 244] width 28 height 13
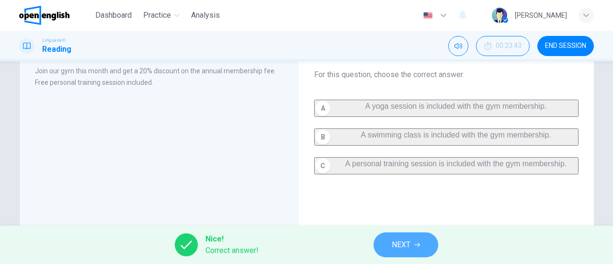
click at [407, 248] on span "NEXT" at bounding box center [401, 244] width 19 height 13
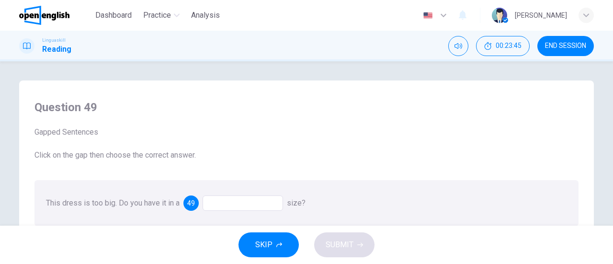
click at [607, 95] on div "Question 49 Gapped Sentences Click on the gap then choose the correct answer. T…" at bounding box center [306, 143] width 613 height 164
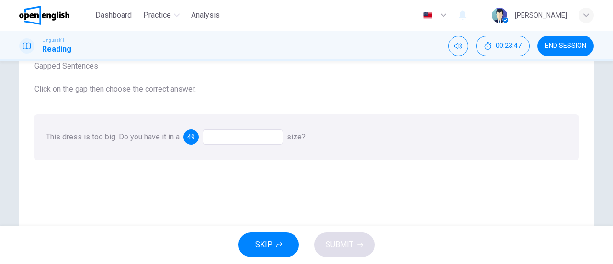
scroll to position [67, 0]
click at [260, 140] on div at bounding box center [242, 135] width 80 height 15
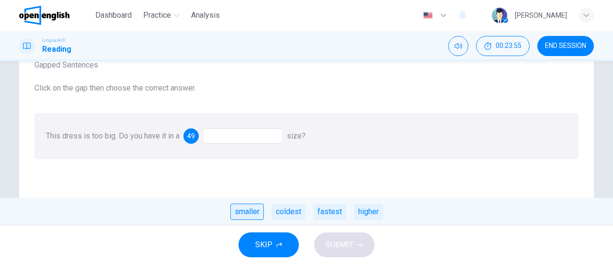
click at [238, 214] on div "smaller" at bounding box center [247, 211] width 34 height 16
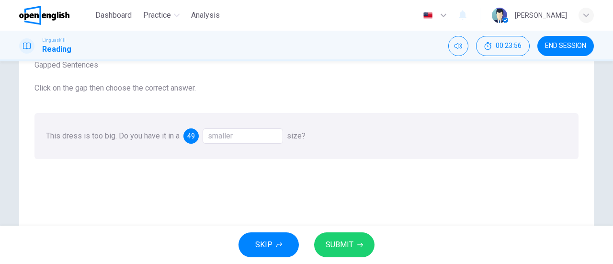
click at [350, 245] on span "SUBMIT" at bounding box center [339, 244] width 28 height 13
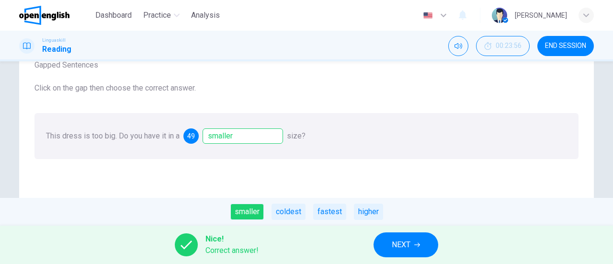
click at [410, 247] on span "NEXT" at bounding box center [401, 244] width 19 height 13
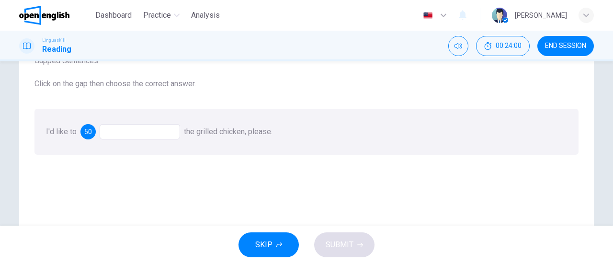
scroll to position [73, 0]
click at [152, 132] on div at bounding box center [140, 130] width 80 height 15
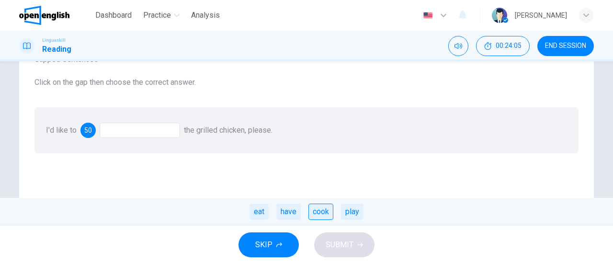
click at [321, 211] on div "cook" at bounding box center [320, 211] width 25 height 16
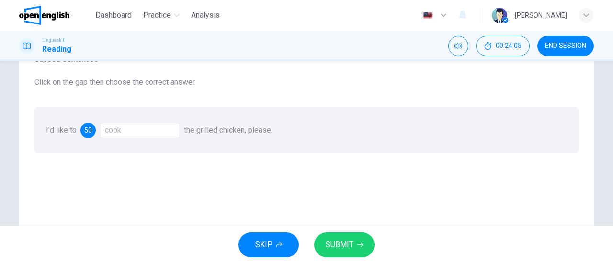
click at [350, 245] on span "SUBMIT" at bounding box center [339, 244] width 28 height 13
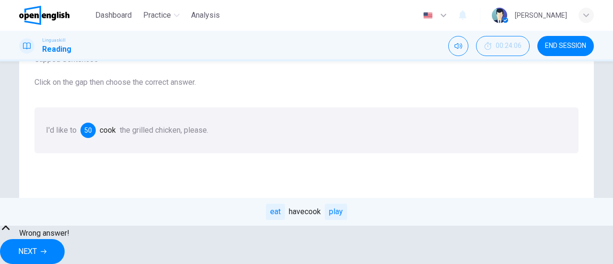
click at [37, 245] on span "NEXT" at bounding box center [27, 251] width 19 height 13
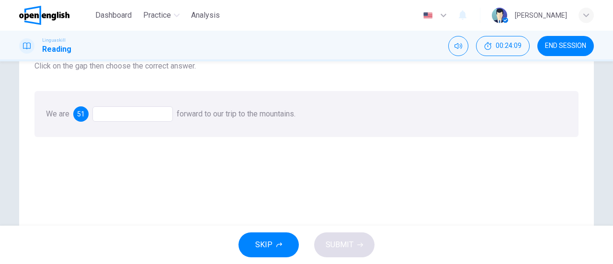
scroll to position [90, 0]
click at [139, 115] on div at bounding box center [132, 112] width 80 height 15
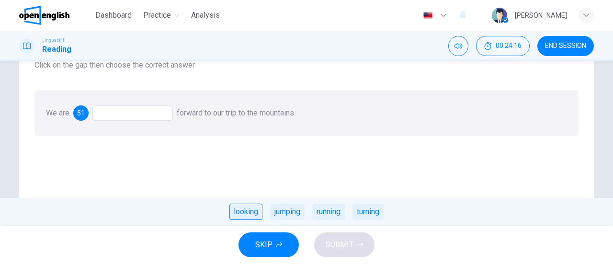
click at [243, 213] on div "looking" at bounding box center [245, 211] width 33 height 16
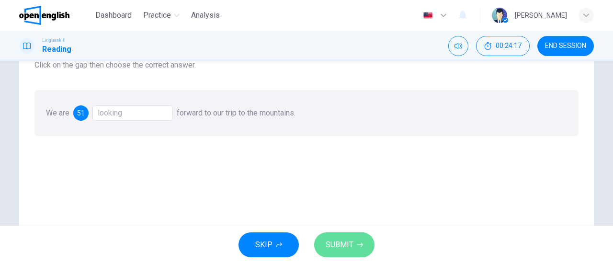
click at [341, 243] on span "SUBMIT" at bounding box center [339, 244] width 28 height 13
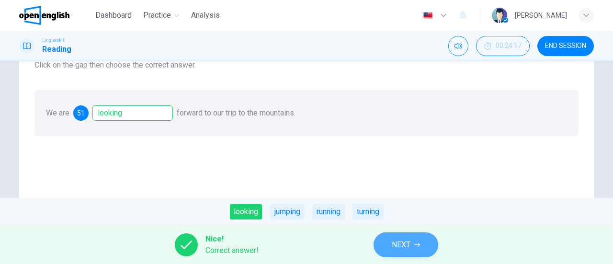
click at [404, 246] on span "NEXT" at bounding box center [401, 244] width 19 height 13
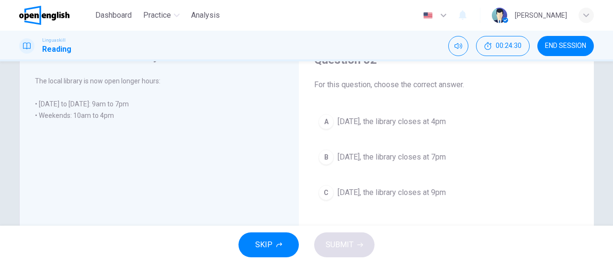
scroll to position [48, 0]
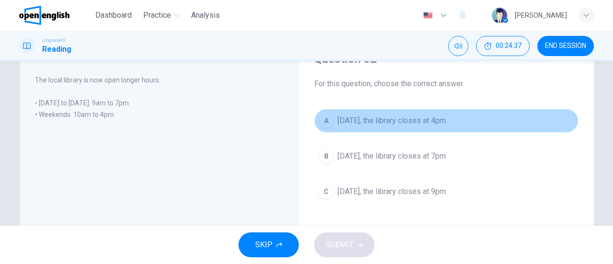
click at [446, 119] on span "[DATE], the library closes at 4pm" at bounding box center [391, 120] width 108 height 11
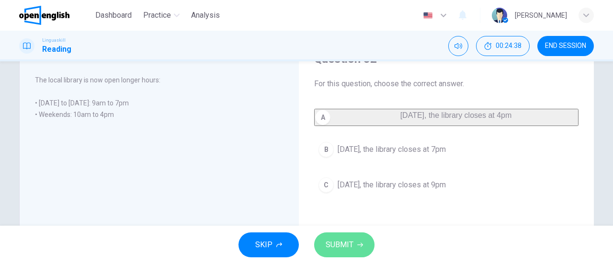
click at [341, 248] on span "SUBMIT" at bounding box center [339, 244] width 28 height 13
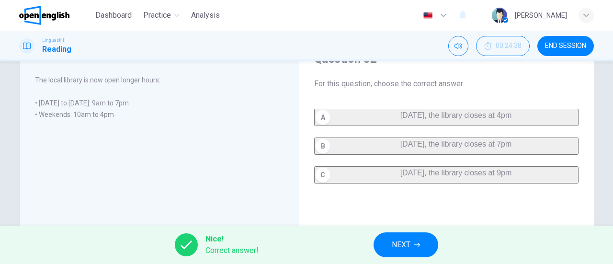
click at [393, 249] on span "NEXT" at bounding box center [401, 244] width 19 height 13
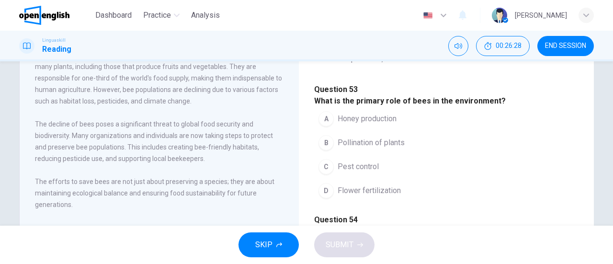
scroll to position [74, 0]
click at [349, 147] on span "Pollination of plants" at bounding box center [370, 141] width 67 height 11
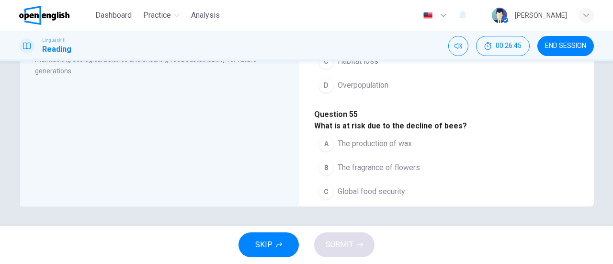
scroll to position [96, 0]
click at [382, 73] on button "C Habitat loss" at bounding box center [348, 61] width 68 height 24
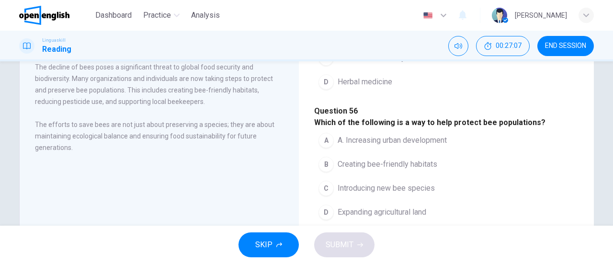
scroll to position [297, 0]
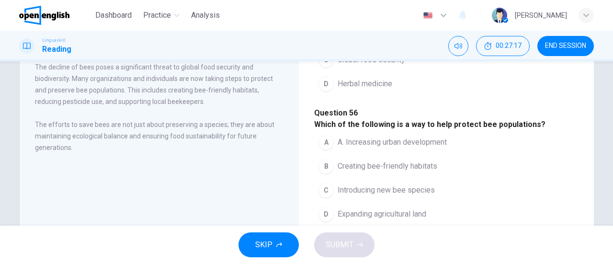
click at [409, 72] on button "C Global food security" at bounding box center [361, 60] width 95 height 24
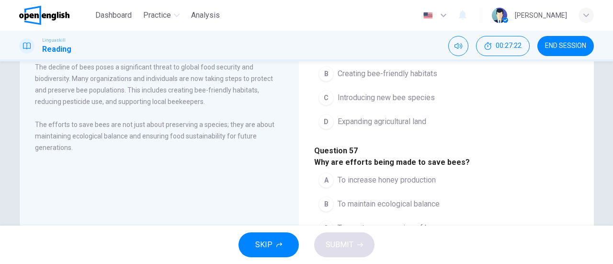
scroll to position [454, 0]
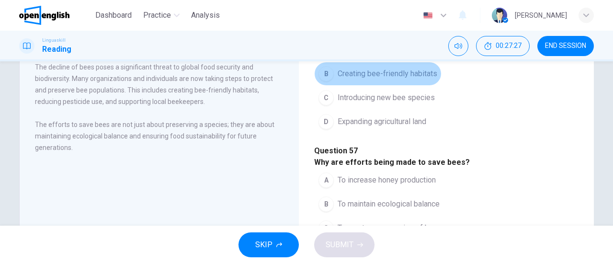
click at [441, 86] on button "B Creating bee-friendly habitats" at bounding box center [377, 74] width 127 height 24
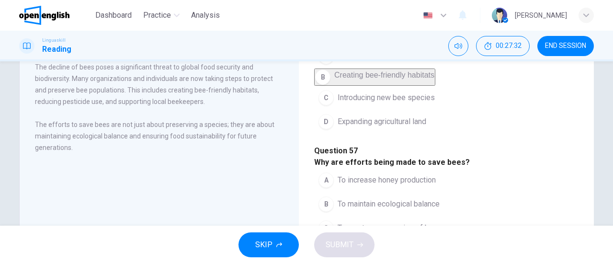
scroll to position [592, 0]
click at [444, 192] on button "B To maintain ecological balance" at bounding box center [379, 204] width 130 height 24
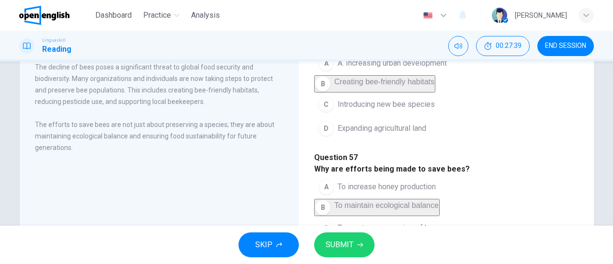
click at [357, 246] on icon "button" at bounding box center [360, 245] width 6 height 6
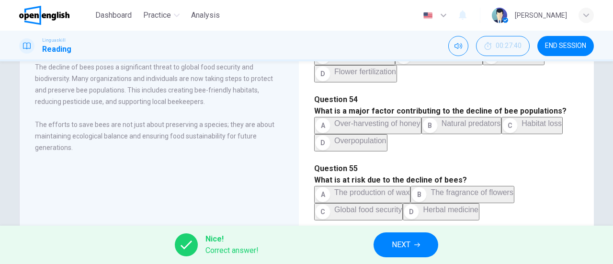
scroll to position [0, 0]
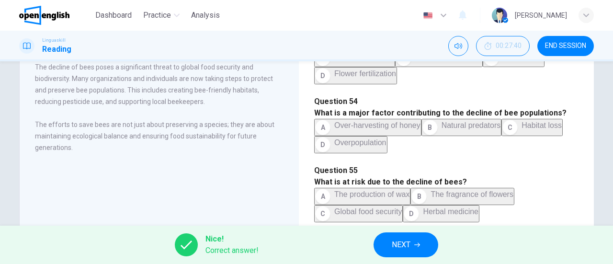
click at [404, 236] on button "NEXT" at bounding box center [405, 244] width 65 height 25
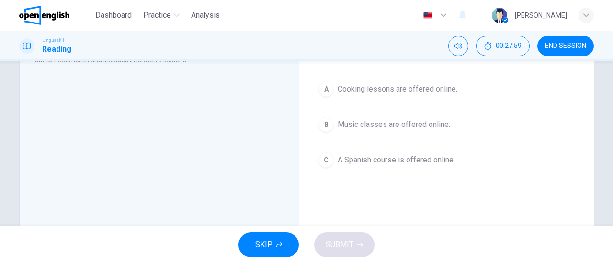
scroll to position [93, 0]
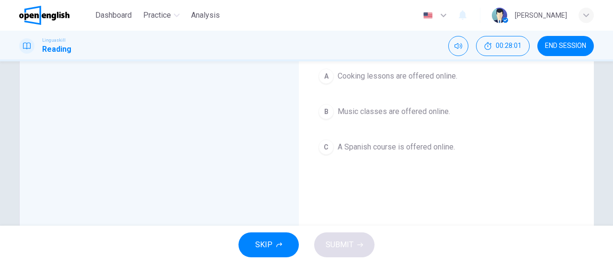
click at [419, 152] on button "C A Spanish course is offered online." at bounding box center [446, 147] width 264 height 24
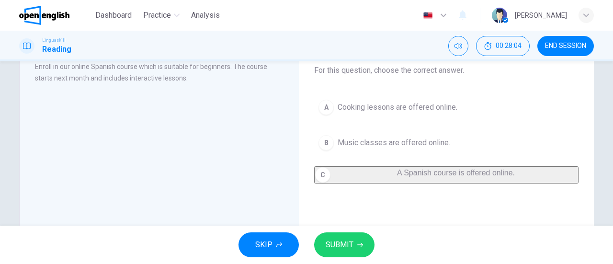
scroll to position [74, 0]
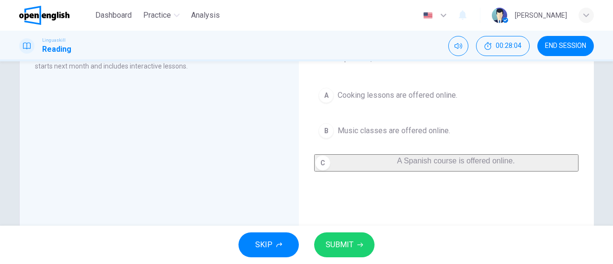
click at [347, 248] on span "SUBMIT" at bounding box center [339, 244] width 28 height 13
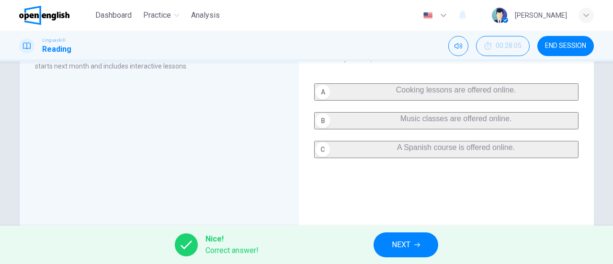
click at [403, 253] on button "NEXT" at bounding box center [405, 244] width 65 height 25
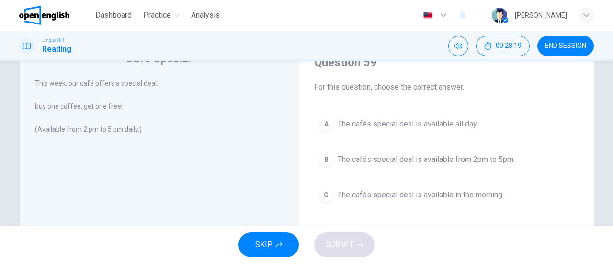
scroll to position [52, 0]
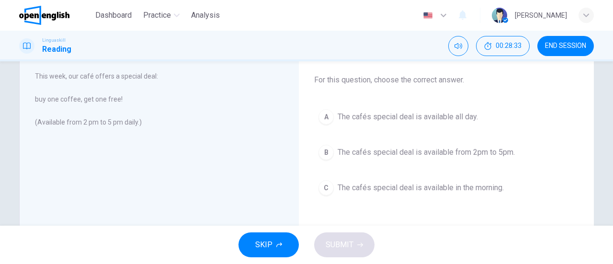
click at [530, 120] on button "A The cafés special deal is available all day." at bounding box center [446, 117] width 264 height 24
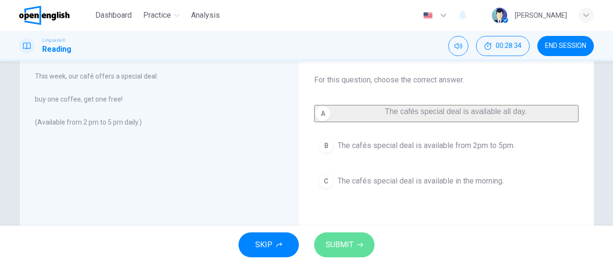
click at [343, 247] on span "SUBMIT" at bounding box center [339, 244] width 28 height 13
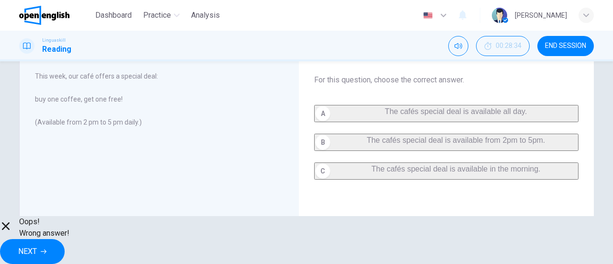
click at [65, 247] on button "NEXT" at bounding box center [32, 251] width 65 height 25
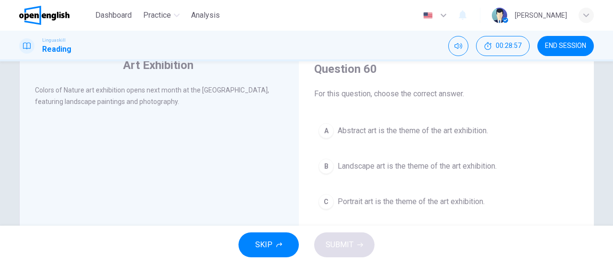
scroll to position [38, 0]
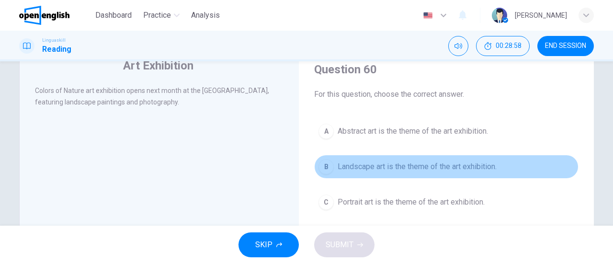
click at [450, 164] on span "Landscape art is the theme of the art exhibition." at bounding box center [416, 166] width 159 height 11
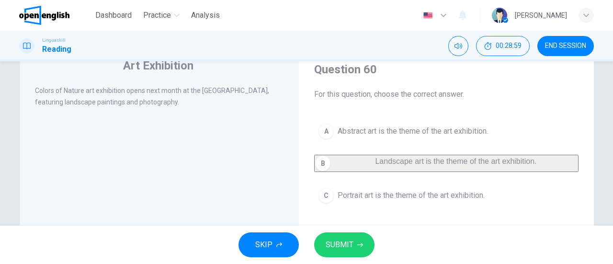
click at [347, 251] on span "SUBMIT" at bounding box center [339, 244] width 28 height 13
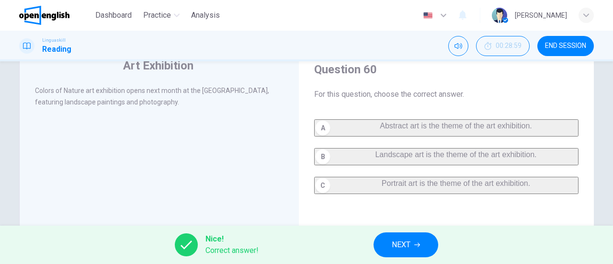
click at [395, 248] on span "NEXT" at bounding box center [401, 244] width 19 height 13
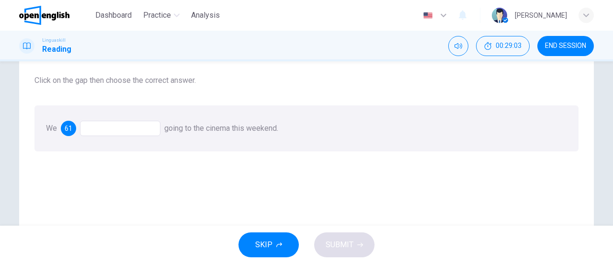
scroll to position [80, 0]
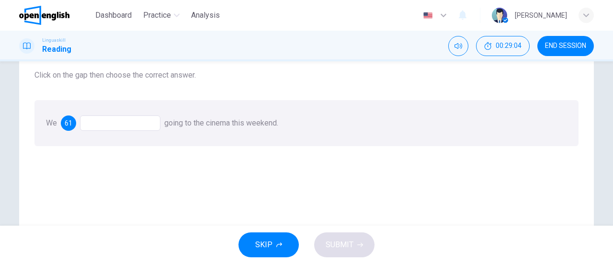
click at [120, 126] on div at bounding box center [120, 122] width 80 height 15
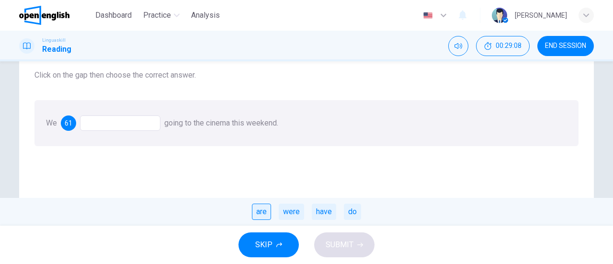
click at [265, 213] on div "are" at bounding box center [261, 211] width 19 height 16
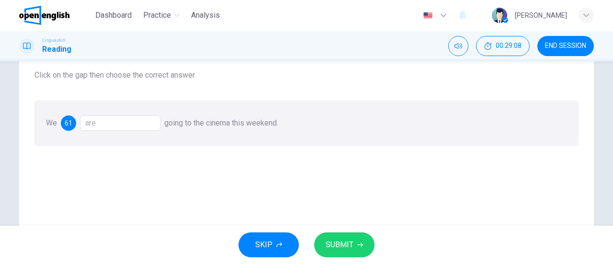
click at [342, 246] on span "SUBMIT" at bounding box center [339, 244] width 28 height 13
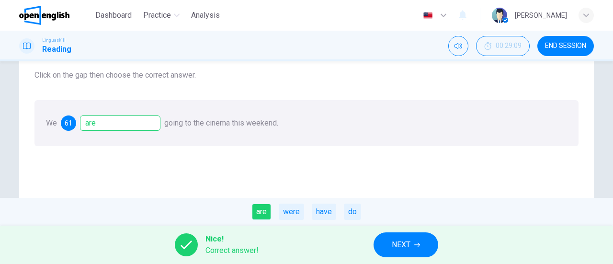
click at [396, 250] on span "NEXT" at bounding box center [401, 244] width 19 height 13
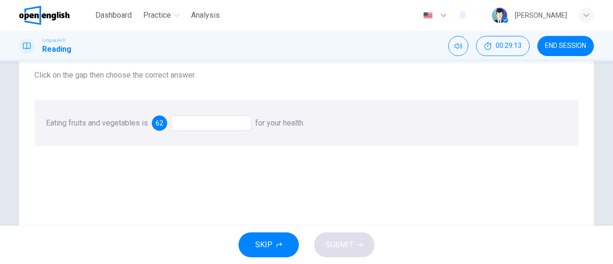
click at [217, 125] on div at bounding box center [211, 122] width 80 height 15
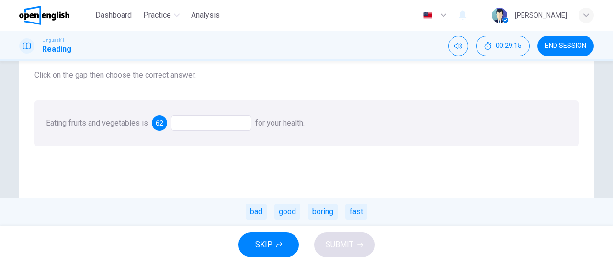
click at [281, 220] on div "bad good boring fast" at bounding box center [306, 212] width 613 height 28
click at [288, 213] on div "good" at bounding box center [287, 211] width 26 height 16
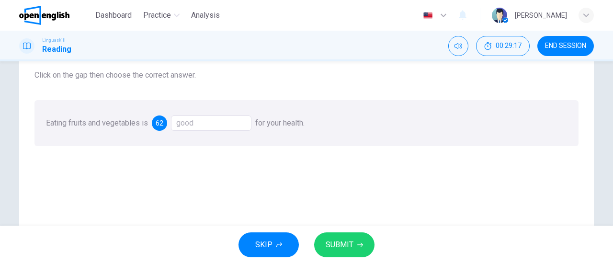
click at [335, 251] on span "SUBMIT" at bounding box center [339, 244] width 28 height 13
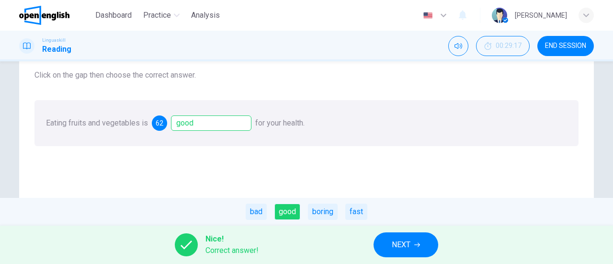
click at [424, 252] on button "NEXT" at bounding box center [405, 244] width 65 height 25
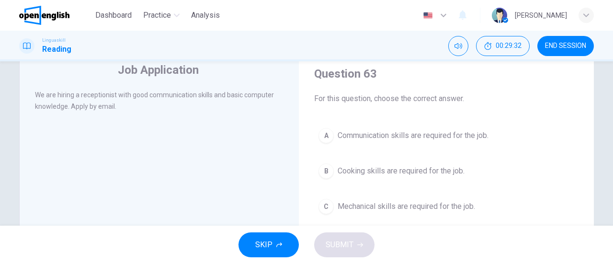
scroll to position [36, 0]
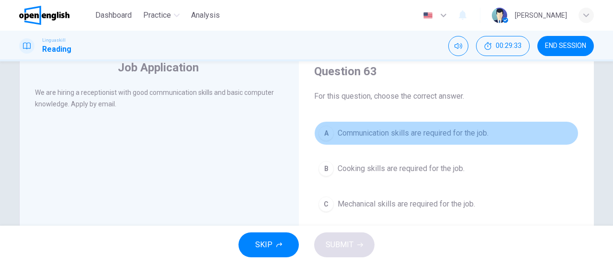
click at [468, 133] on span "Communication skills are required for the job." at bounding box center [412, 132] width 151 height 11
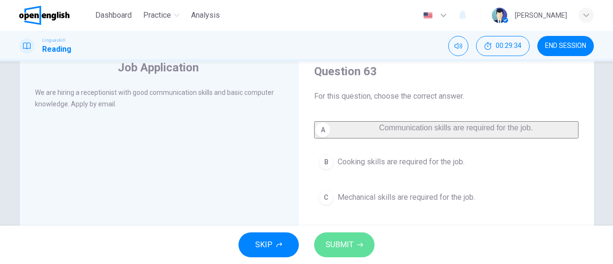
click at [357, 243] on icon "button" at bounding box center [360, 245] width 6 height 6
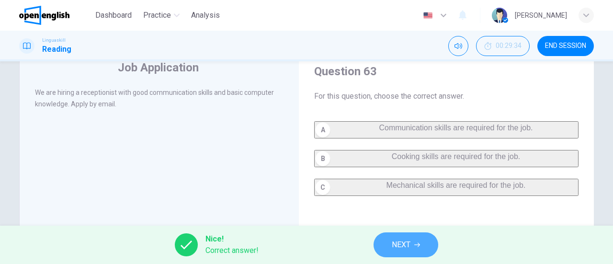
click at [407, 245] on span "NEXT" at bounding box center [401, 244] width 19 height 13
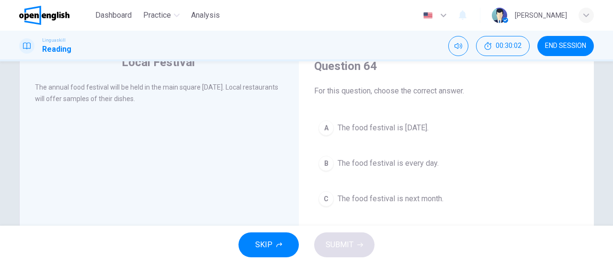
scroll to position [43, 0]
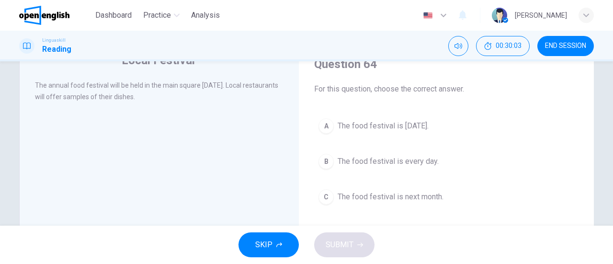
click at [451, 141] on div "A The food festival is [DATE]. B The food festival is every day. C The food fes…" at bounding box center [446, 161] width 264 height 95
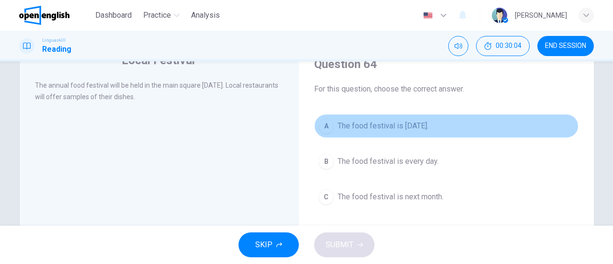
click at [422, 130] on span "The food festival is [DATE]." at bounding box center [382, 125] width 91 height 11
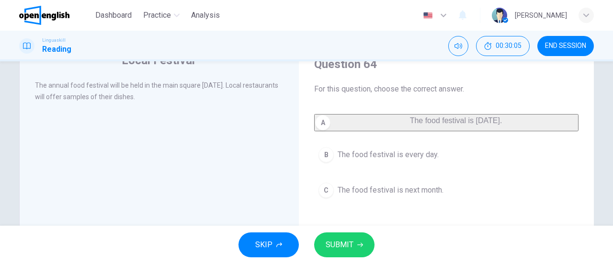
click at [361, 241] on button "SUBMIT" at bounding box center [344, 244] width 60 height 25
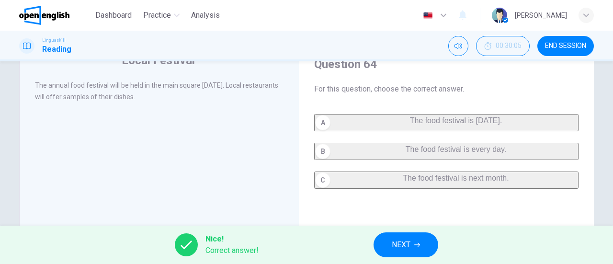
click at [415, 247] on icon "button" at bounding box center [417, 245] width 6 height 6
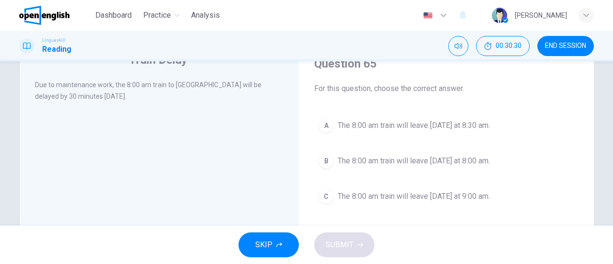
scroll to position [47, 0]
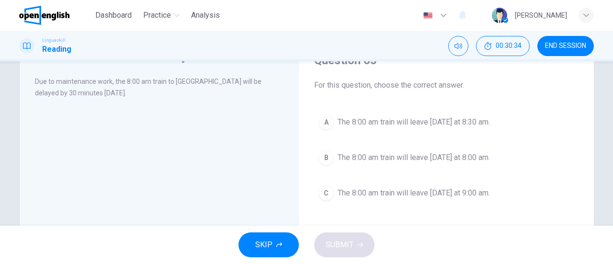
click at [477, 121] on span "The 8:00 am train will leave [DATE] at 8:30 am." at bounding box center [413, 121] width 152 height 11
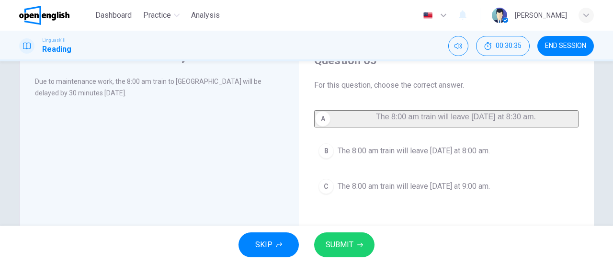
click at [337, 245] on span "SUBMIT" at bounding box center [339, 244] width 28 height 13
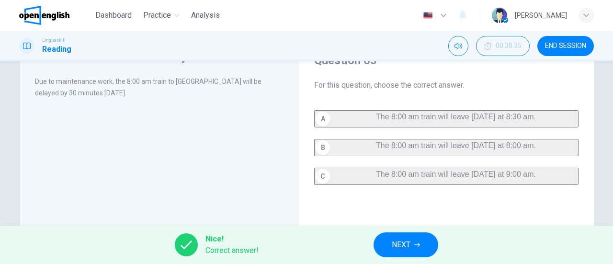
click at [396, 243] on span "NEXT" at bounding box center [401, 244] width 19 height 13
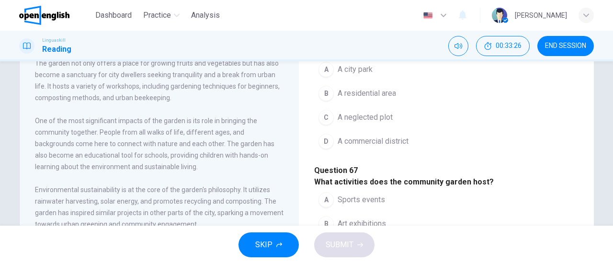
scroll to position [150, 0]
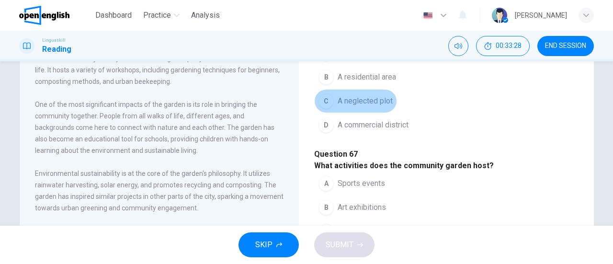
click at [360, 107] on span "A neglected plot" at bounding box center [364, 100] width 55 height 11
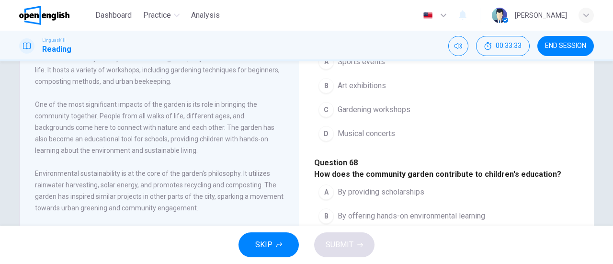
scroll to position [134, 0]
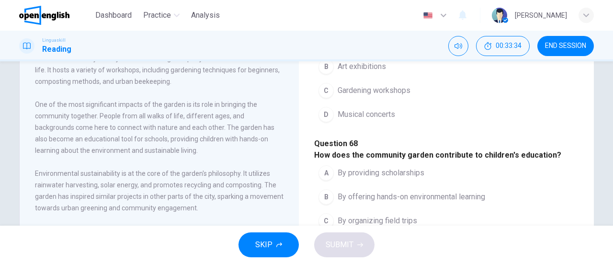
click at [387, 96] on span "Gardening workshops" at bounding box center [373, 90] width 73 height 11
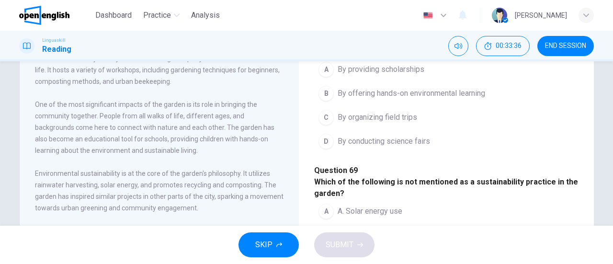
scroll to position [249, 0]
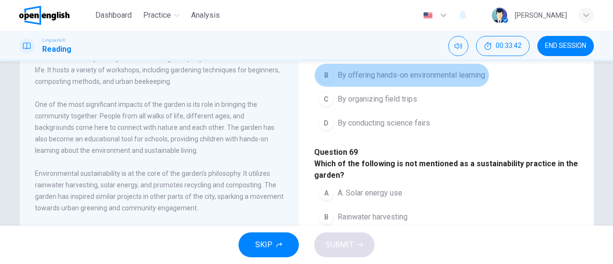
click at [416, 81] on span "By offering hands-on environmental learning" at bounding box center [410, 74] width 147 height 11
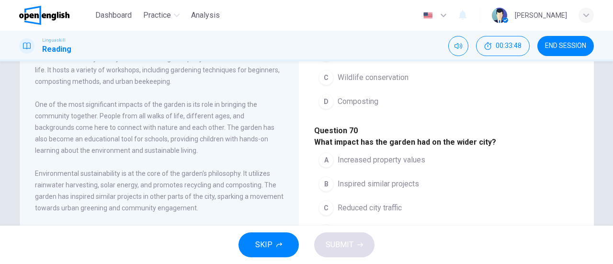
scroll to position [440, 0]
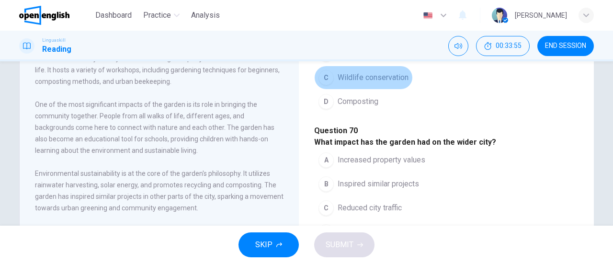
click at [381, 83] on span "Wildlife conservation" at bounding box center [372, 77] width 71 height 11
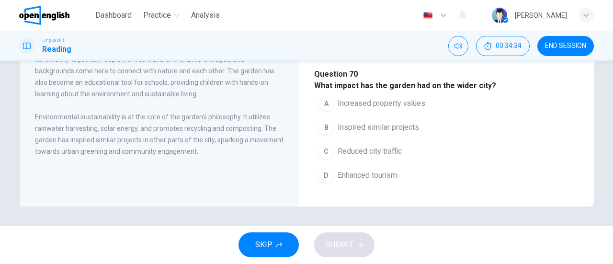
scroll to position [600, 0]
click at [423, 128] on button "B Inspired similar projects" at bounding box center [368, 127] width 109 height 24
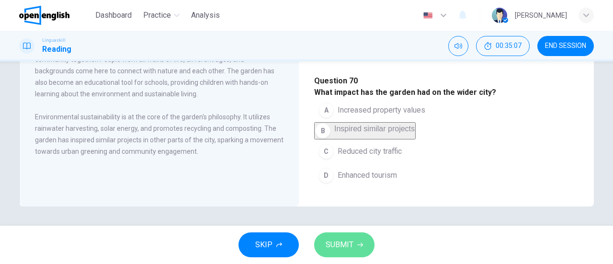
click at [346, 246] on span "SUBMIT" at bounding box center [339, 244] width 28 height 13
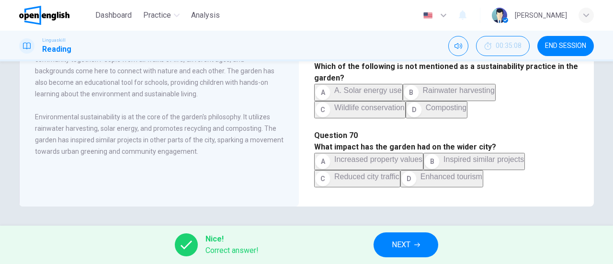
click at [418, 247] on icon "button" at bounding box center [417, 245] width 6 height 4
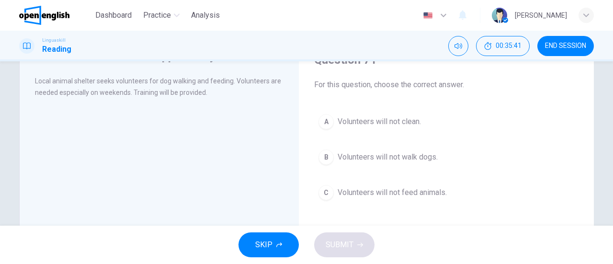
scroll to position [52, 0]
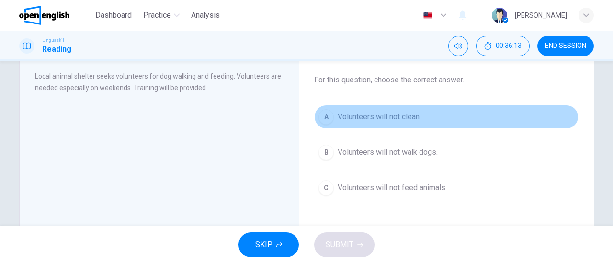
click at [425, 119] on button "A Volunteers will not clean." at bounding box center [446, 117] width 264 height 24
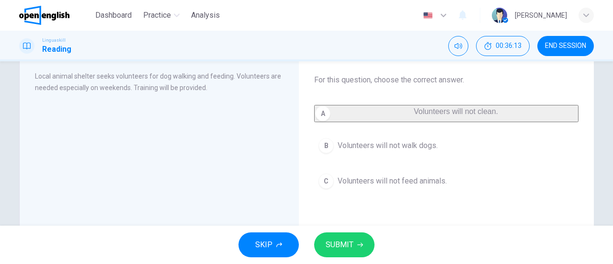
click at [350, 248] on span "SUBMIT" at bounding box center [339, 244] width 28 height 13
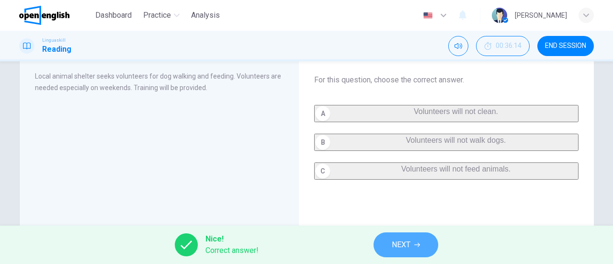
click at [409, 245] on span "NEXT" at bounding box center [401, 244] width 19 height 13
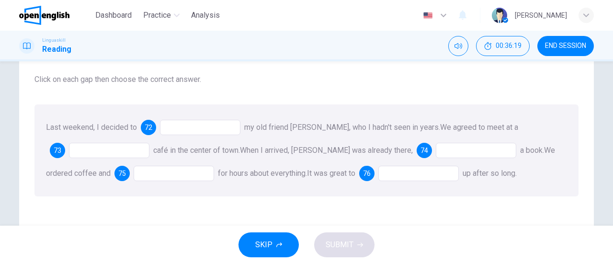
scroll to position [57, 0]
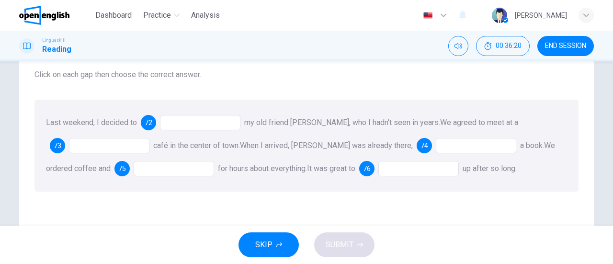
click at [202, 120] on div at bounding box center [200, 122] width 80 height 15
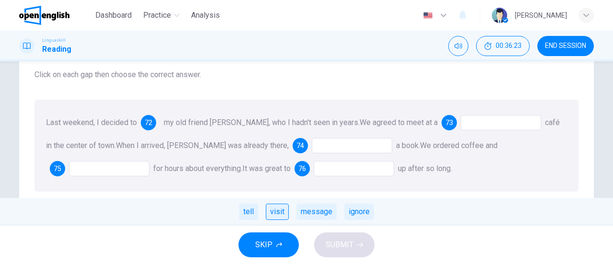
click at [278, 214] on div "visit" at bounding box center [277, 211] width 23 height 16
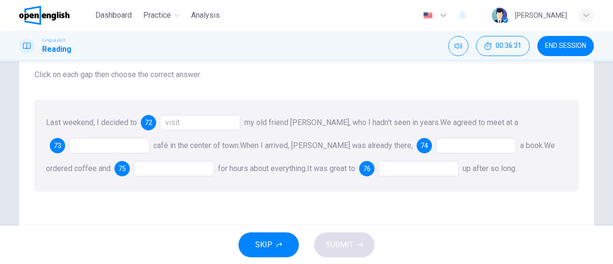
click at [117, 149] on div at bounding box center [109, 145] width 80 height 15
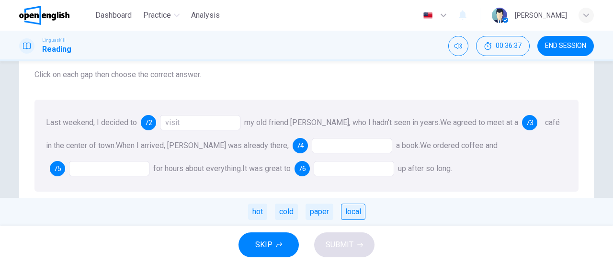
click at [357, 212] on div "local" at bounding box center [353, 211] width 24 height 16
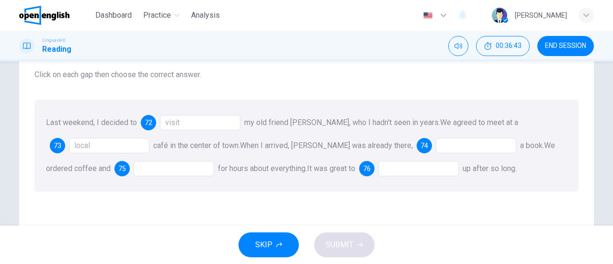
click at [451, 150] on div at bounding box center [476, 145] width 80 height 15
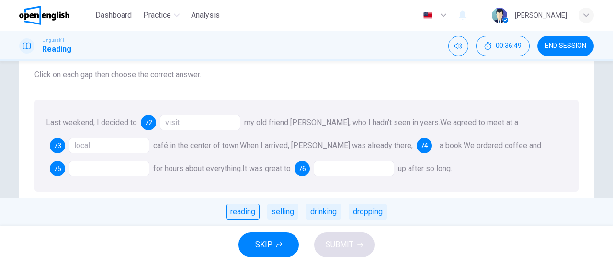
click at [243, 213] on div "reading" at bounding box center [243, 211] width 34 height 16
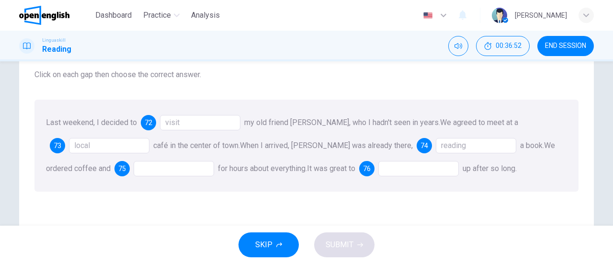
click at [167, 171] on div at bounding box center [174, 168] width 80 height 15
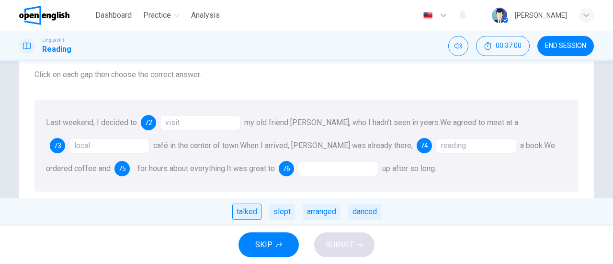
click at [244, 215] on div "talked" at bounding box center [246, 211] width 29 height 16
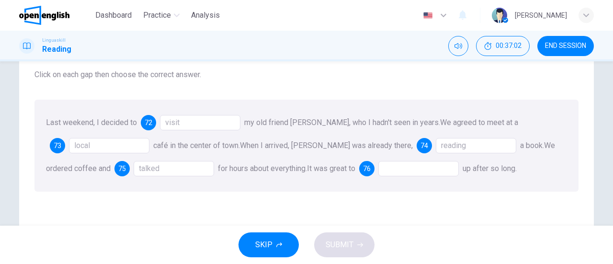
click at [404, 168] on div at bounding box center [418, 168] width 80 height 15
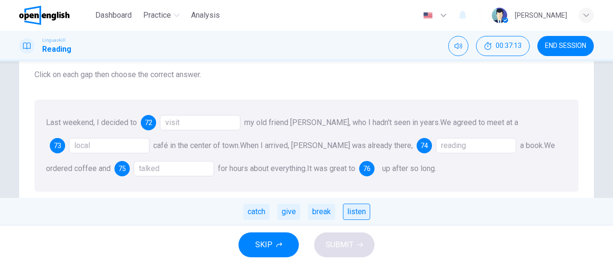
click at [356, 216] on div "listen" at bounding box center [356, 211] width 27 height 16
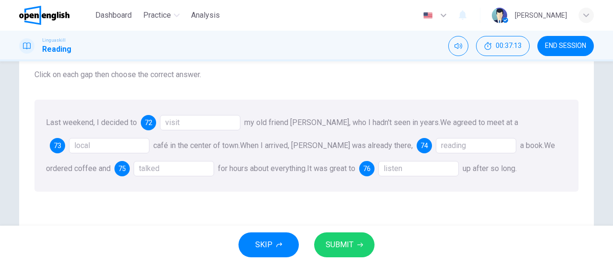
click at [346, 254] on button "SUBMIT" at bounding box center [344, 244] width 60 height 25
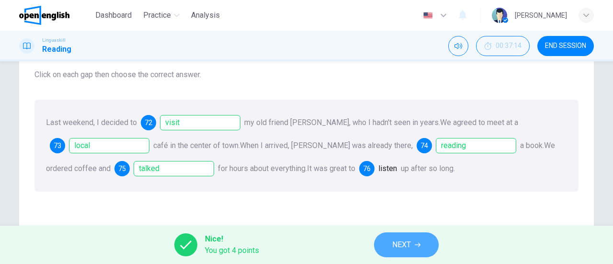
click at [414, 252] on button "NEXT" at bounding box center [406, 244] width 65 height 25
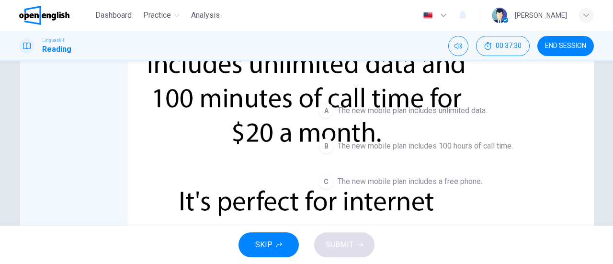
scroll to position [58, 0]
click at [464, 108] on span "The new mobile plan includes unlimited data." at bounding box center [411, 110] width 149 height 11
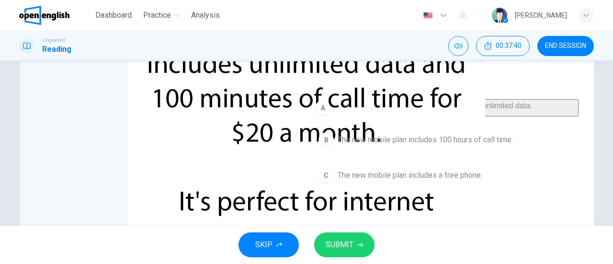
click at [353, 240] on button "SUBMIT" at bounding box center [344, 244] width 60 height 25
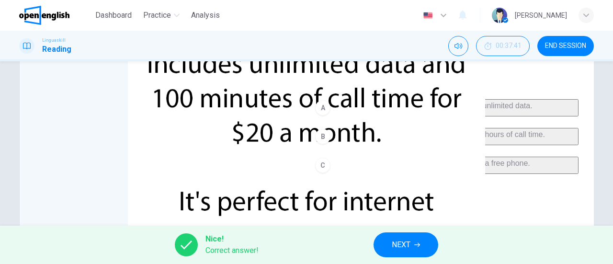
click at [407, 243] on span "NEXT" at bounding box center [401, 244] width 19 height 13
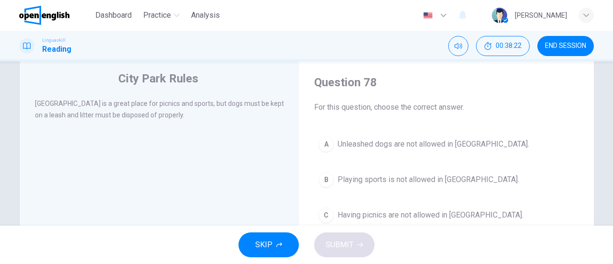
scroll to position [22, 0]
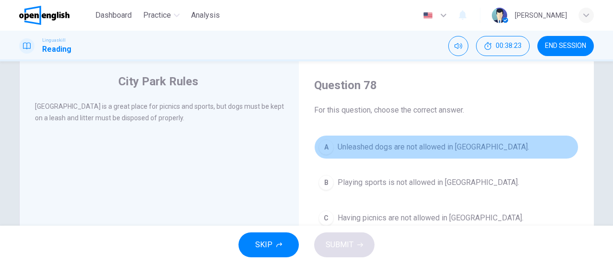
click at [444, 146] on span "Unleashed dogs are not allowed in [GEOGRAPHIC_DATA]." at bounding box center [432, 146] width 191 height 11
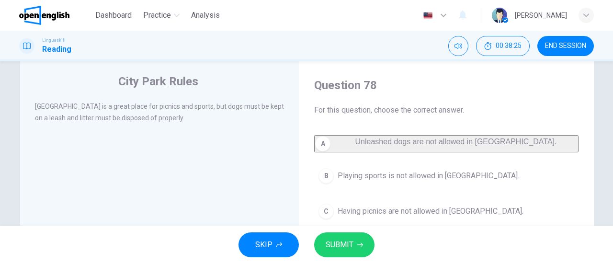
click at [338, 241] on span "SUBMIT" at bounding box center [339, 244] width 28 height 13
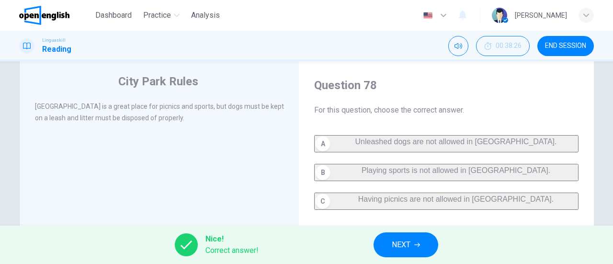
click at [394, 247] on span "NEXT" at bounding box center [401, 244] width 19 height 13
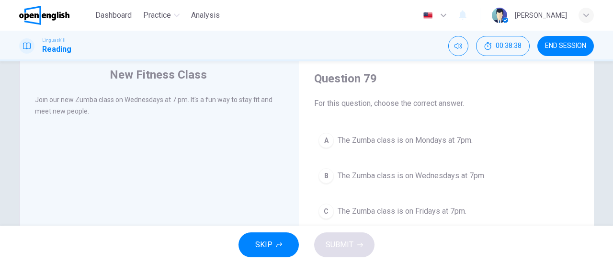
scroll to position [31, 0]
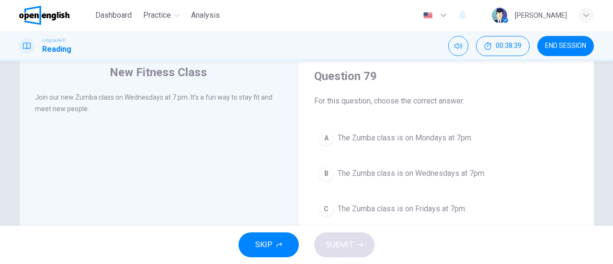
click at [435, 175] on span "The Zumba class is on Wednesdays at 7pm." at bounding box center [411, 173] width 148 height 11
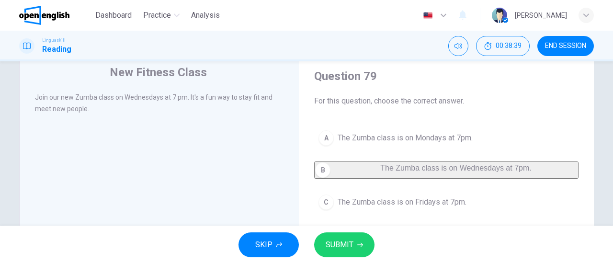
click at [347, 243] on span "SUBMIT" at bounding box center [339, 244] width 28 height 13
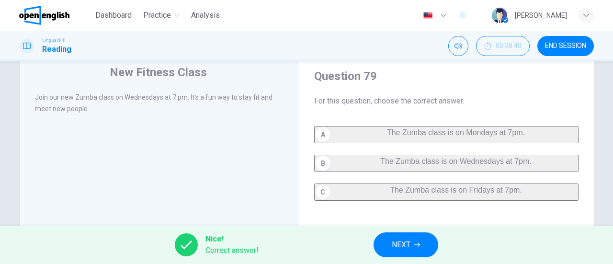
click at [395, 243] on span "NEXT" at bounding box center [401, 244] width 19 height 13
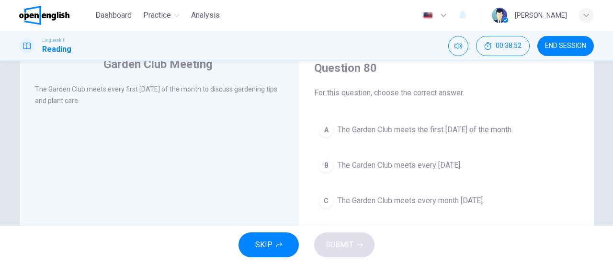
scroll to position [41, 0]
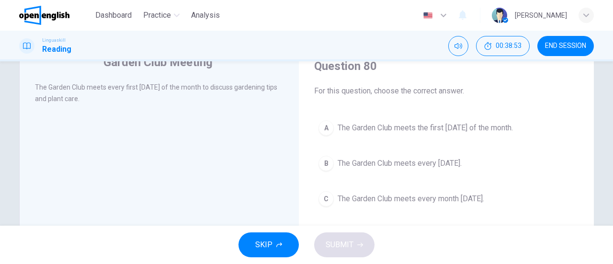
click at [483, 131] on span "The Garden Club meets the first [DATE] of the month." at bounding box center [424, 127] width 175 height 11
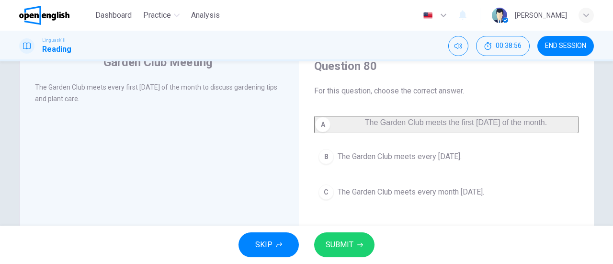
click at [358, 246] on icon "button" at bounding box center [360, 245] width 6 height 6
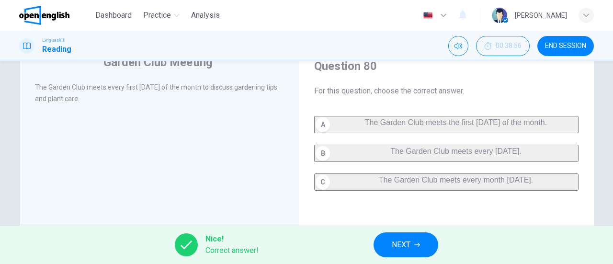
click at [572, 41] on button "END SESSION" at bounding box center [565, 46] width 56 height 20
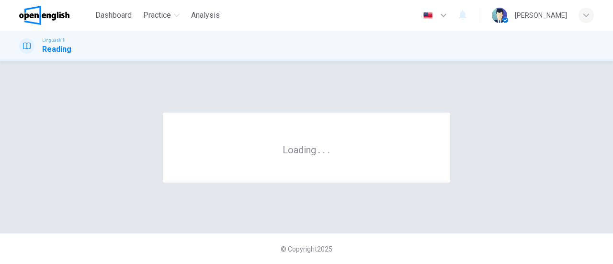
scroll to position [0, 0]
